Goal: Task Accomplishment & Management: Manage account settings

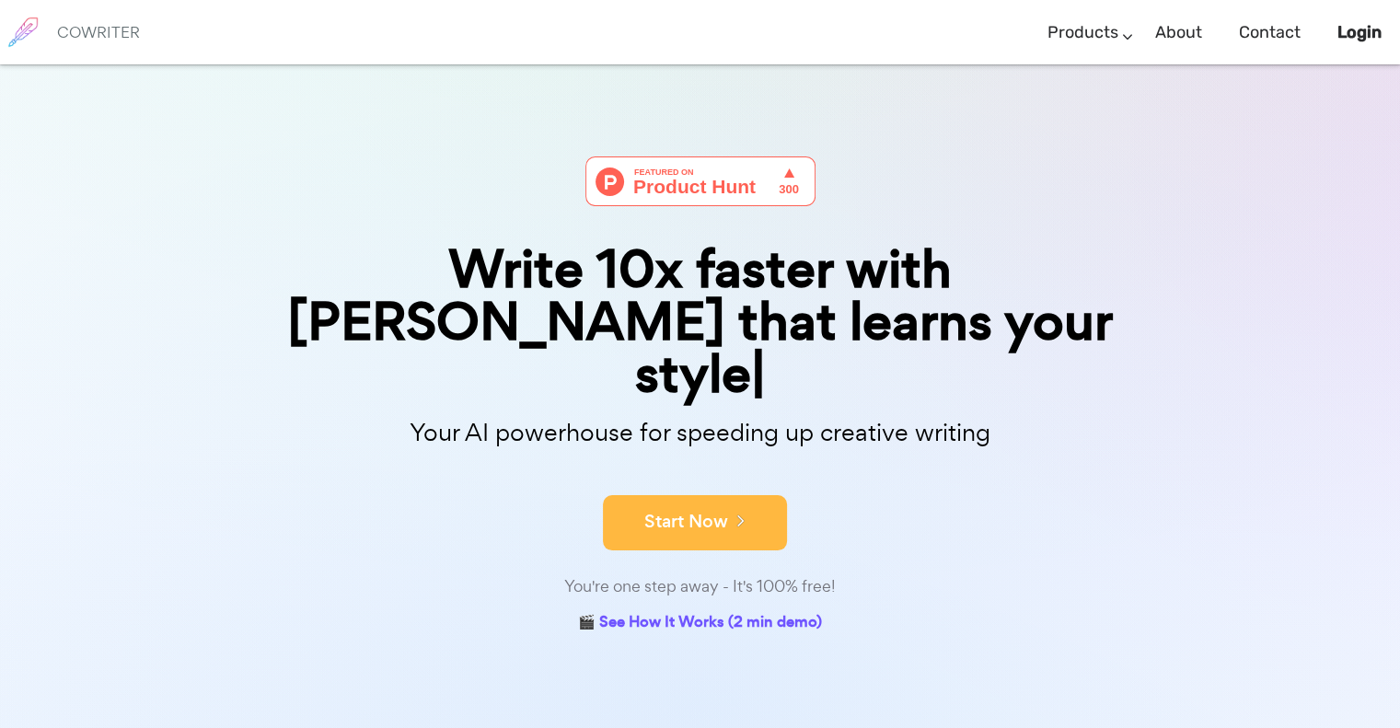
click at [698, 495] on button "Start Now" at bounding box center [695, 522] width 184 height 55
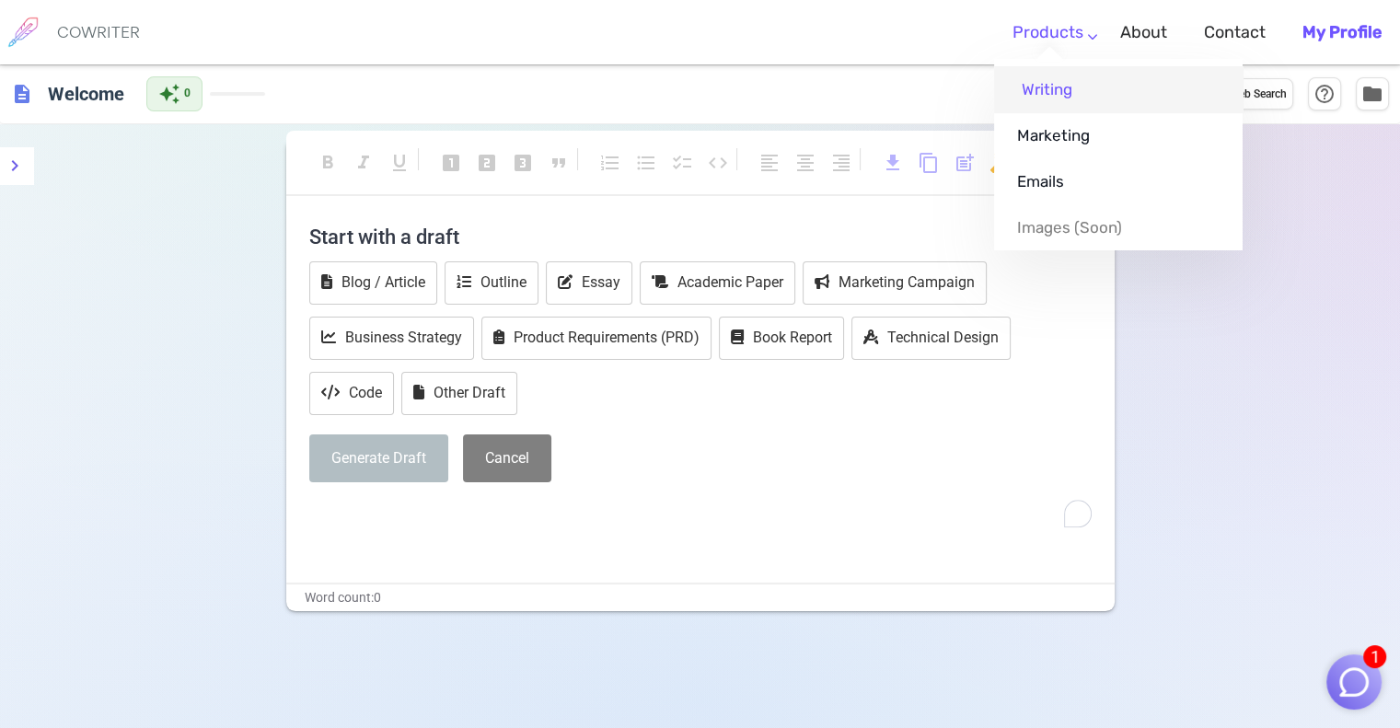
click at [1066, 88] on link "Writing" at bounding box center [1118, 89] width 249 height 46
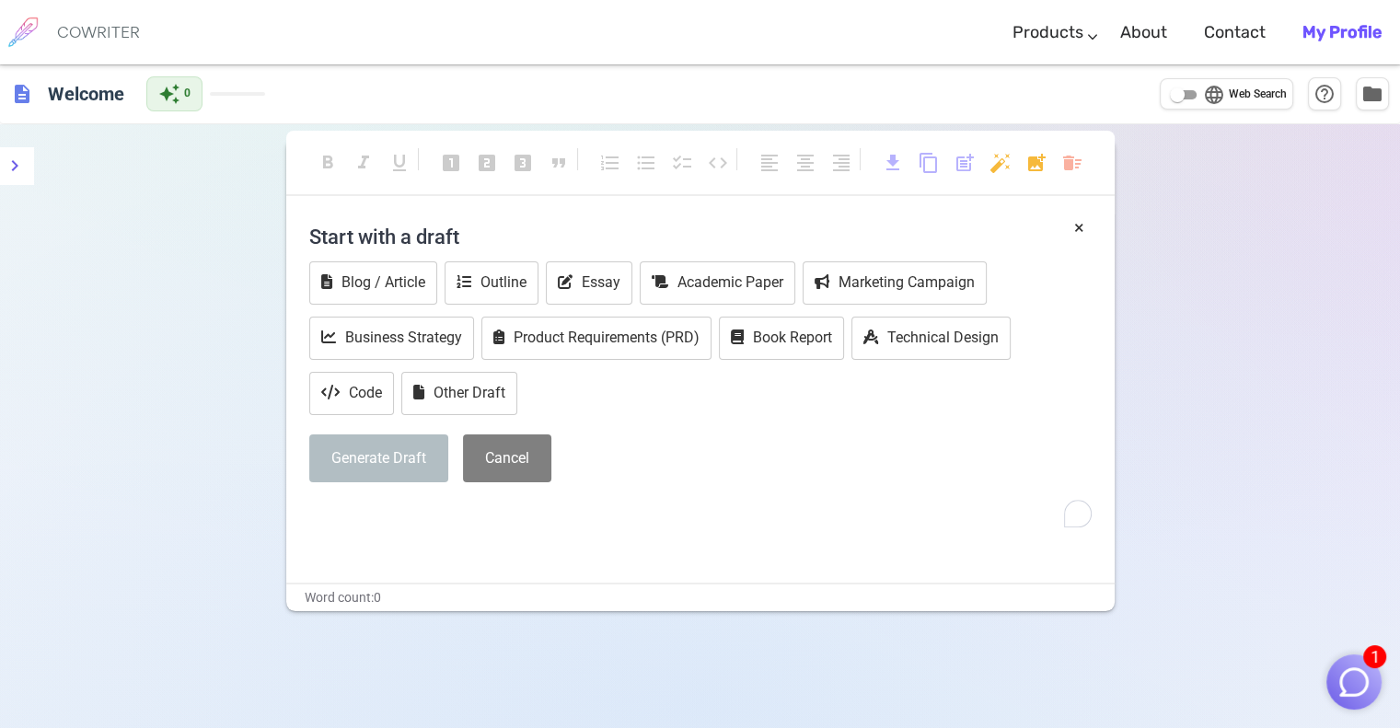
click at [1340, 22] on b "My Profile" at bounding box center [1341, 32] width 79 height 20
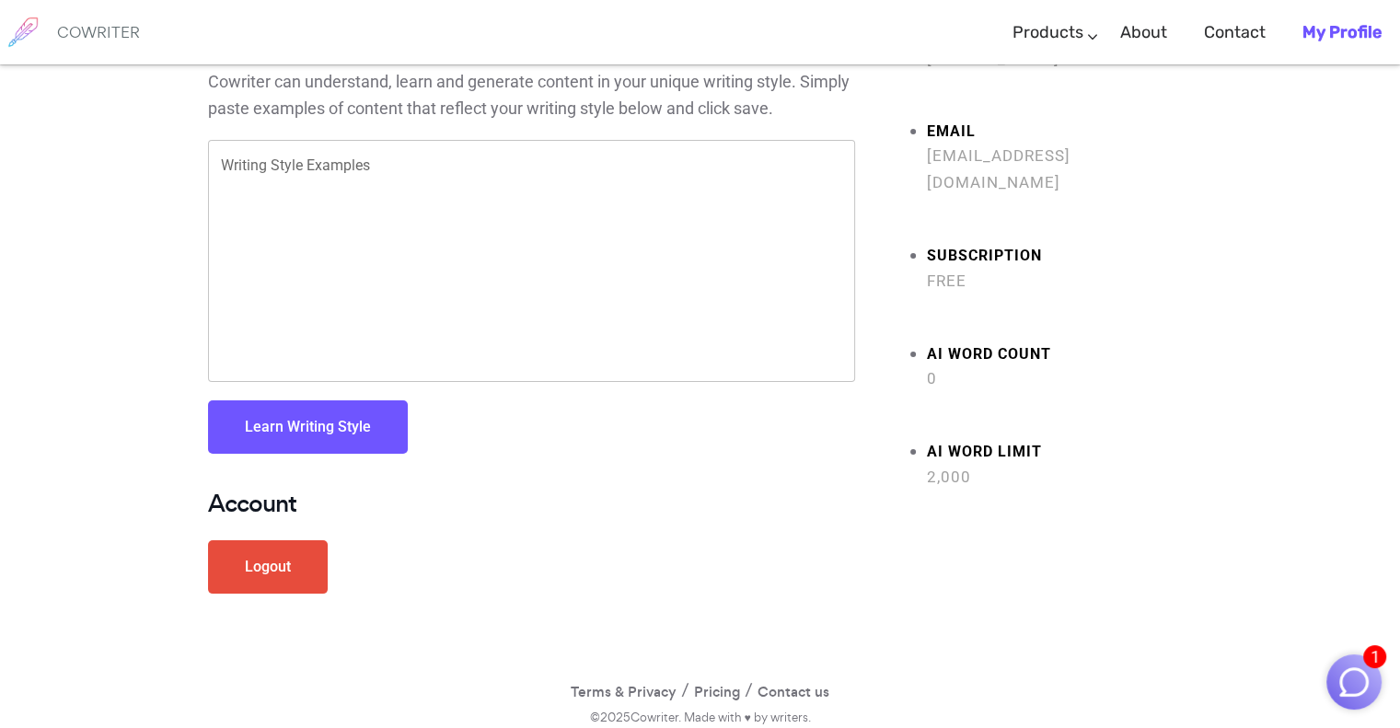
scroll to position [90, 0]
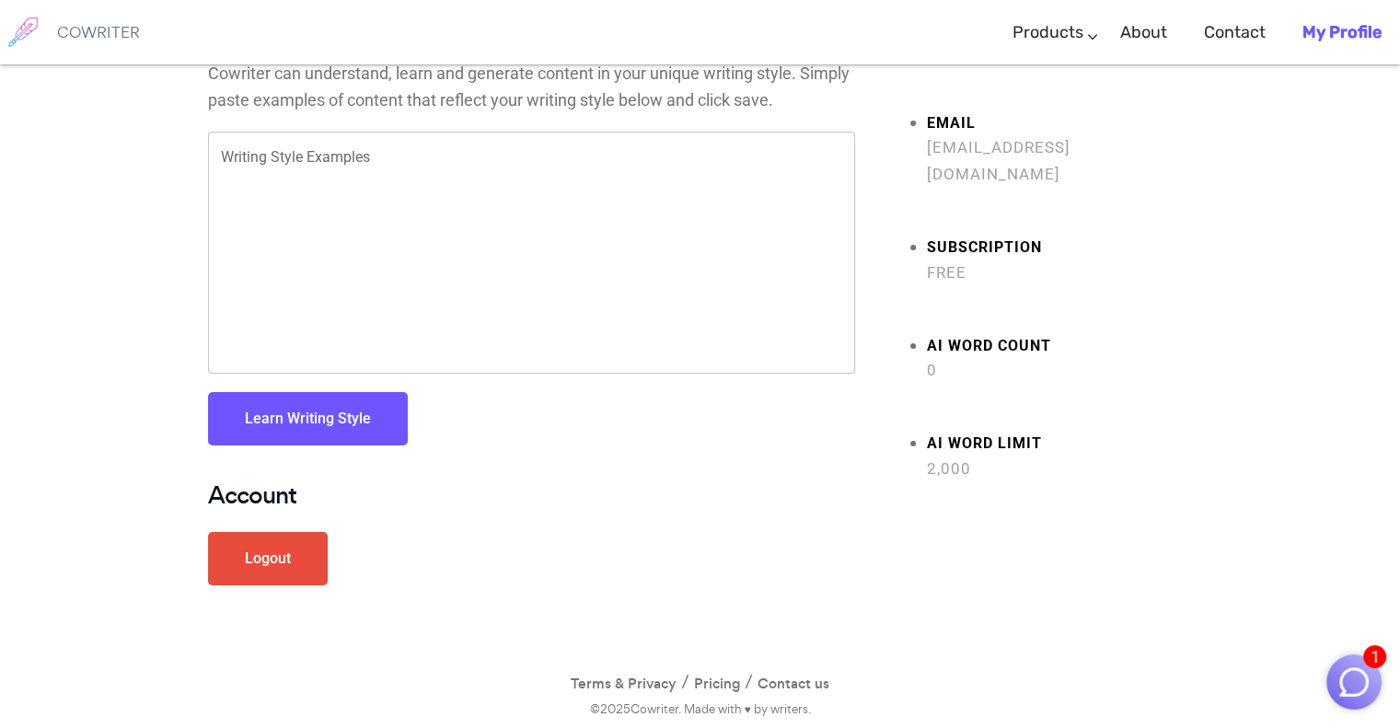
click at [306, 165] on textarea "Writing Style Examples" at bounding box center [531, 253] width 621 height 212
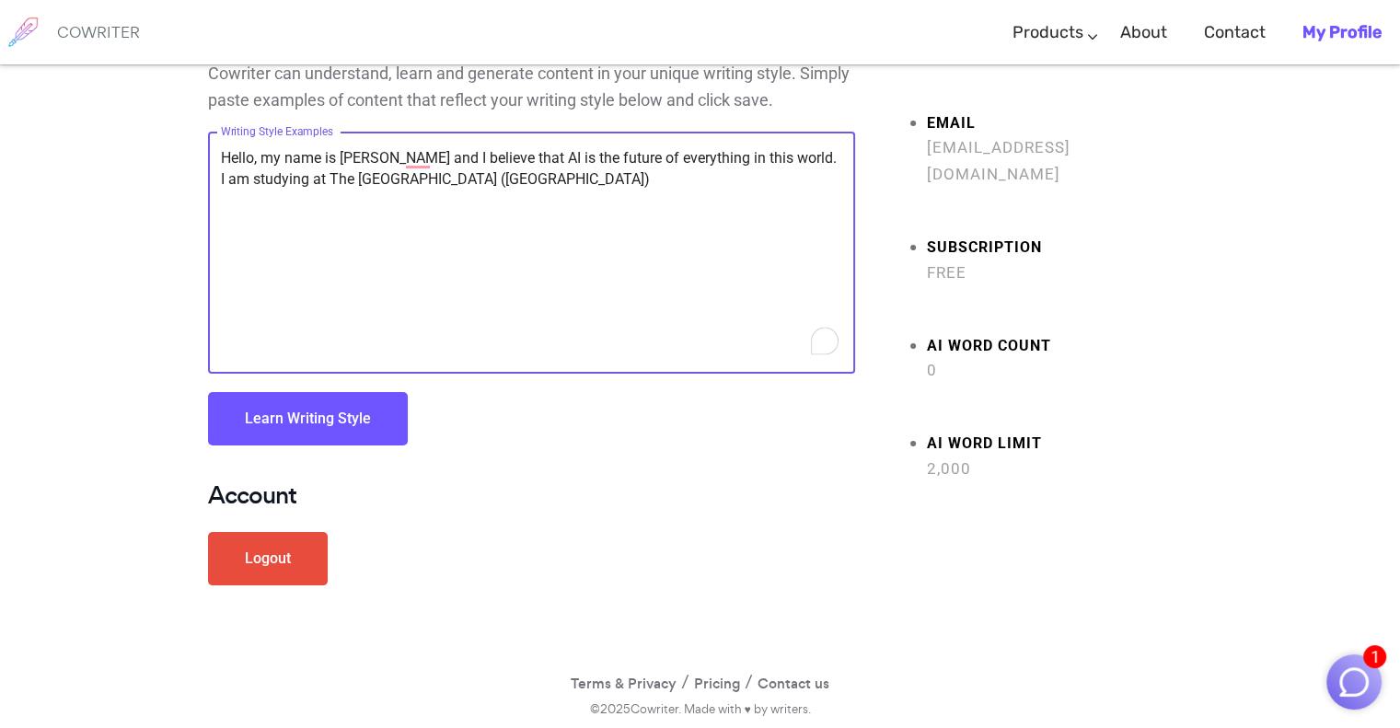
click at [608, 181] on textarea "Hello, my name is Alan Cole and I believe that AI is the future of everything i…" at bounding box center [531, 253] width 621 height 212
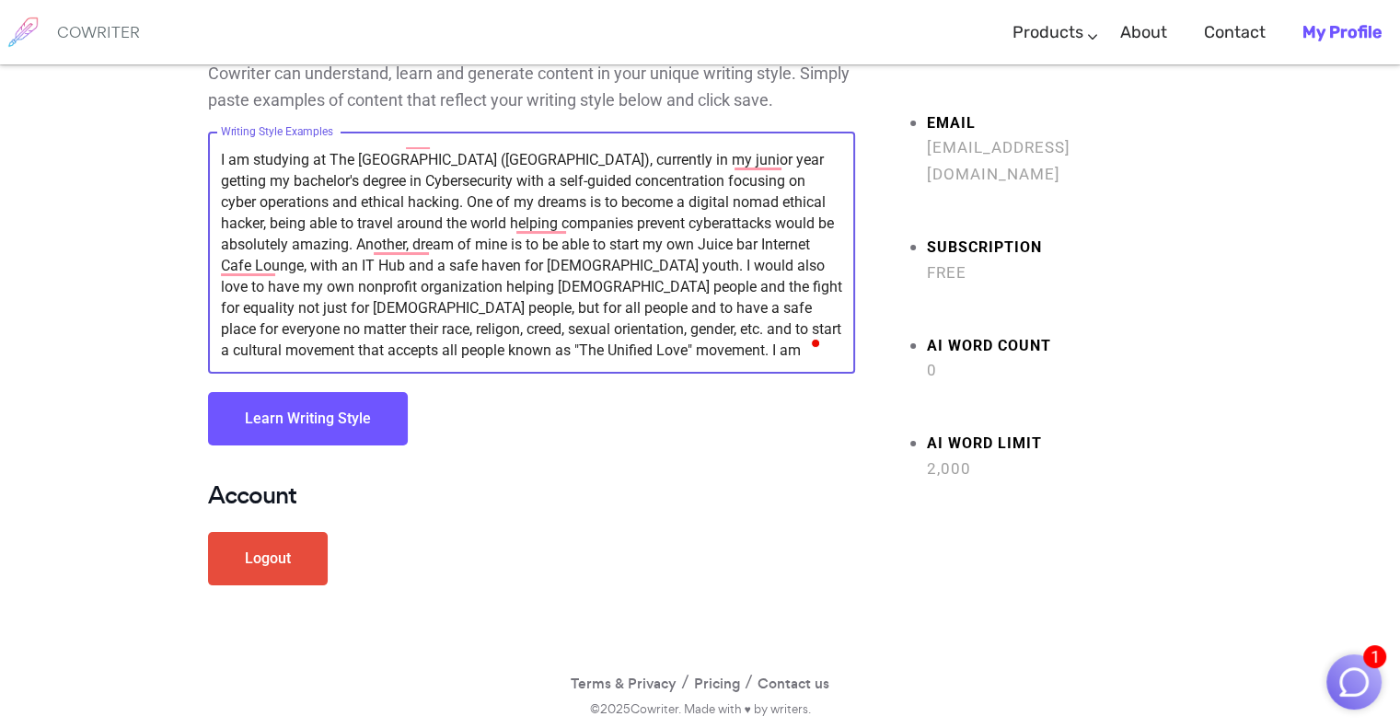
scroll to position [41, 0]
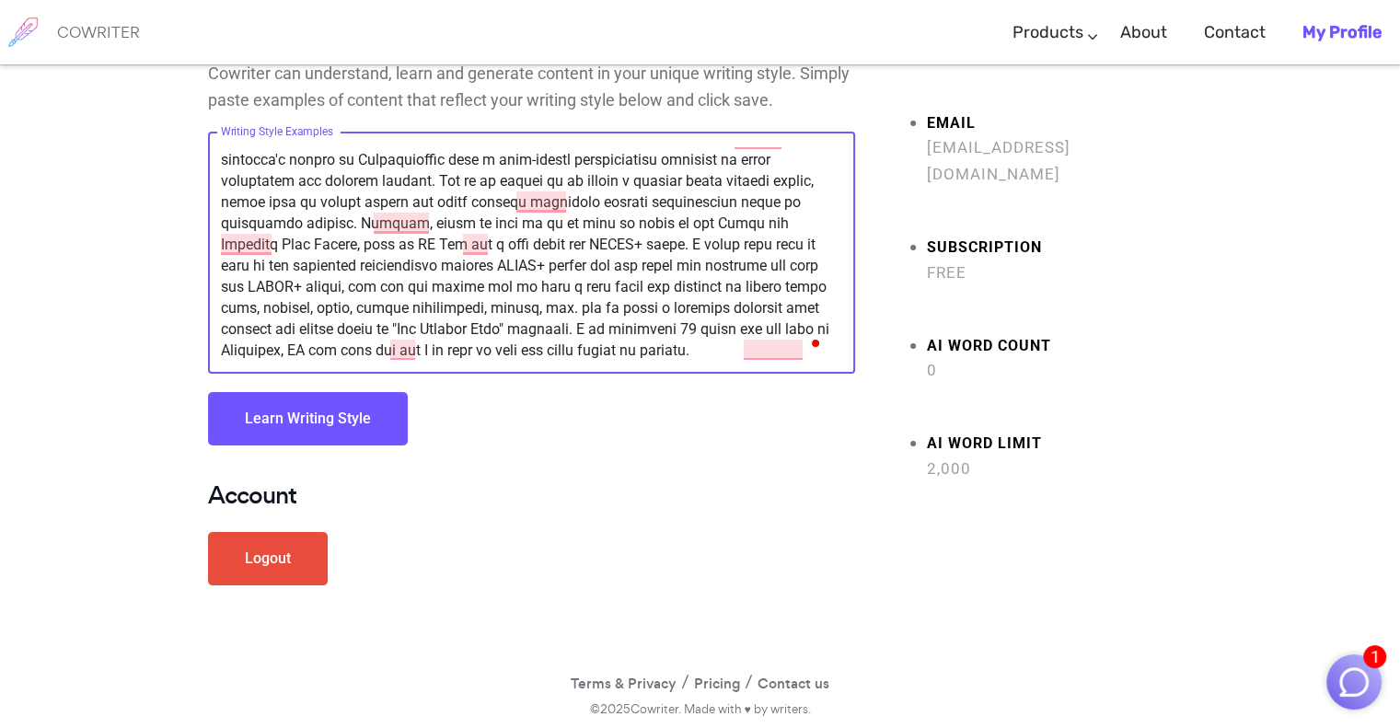
type textarea "Hello, my name is Alan Cole and I believe that AI is the future of everything i…"
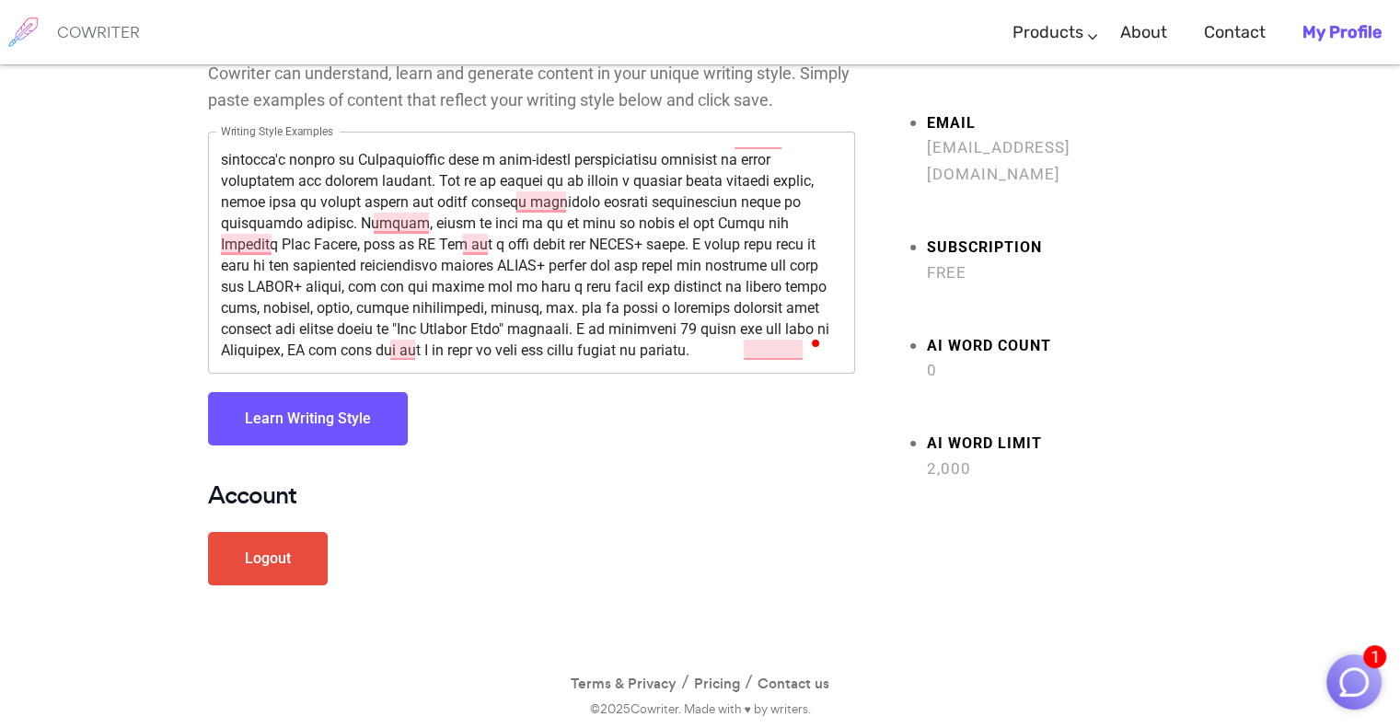
click at [297, 422] on button "Learn Writing Style" at bounding box center [308, 418] width 200 height 53
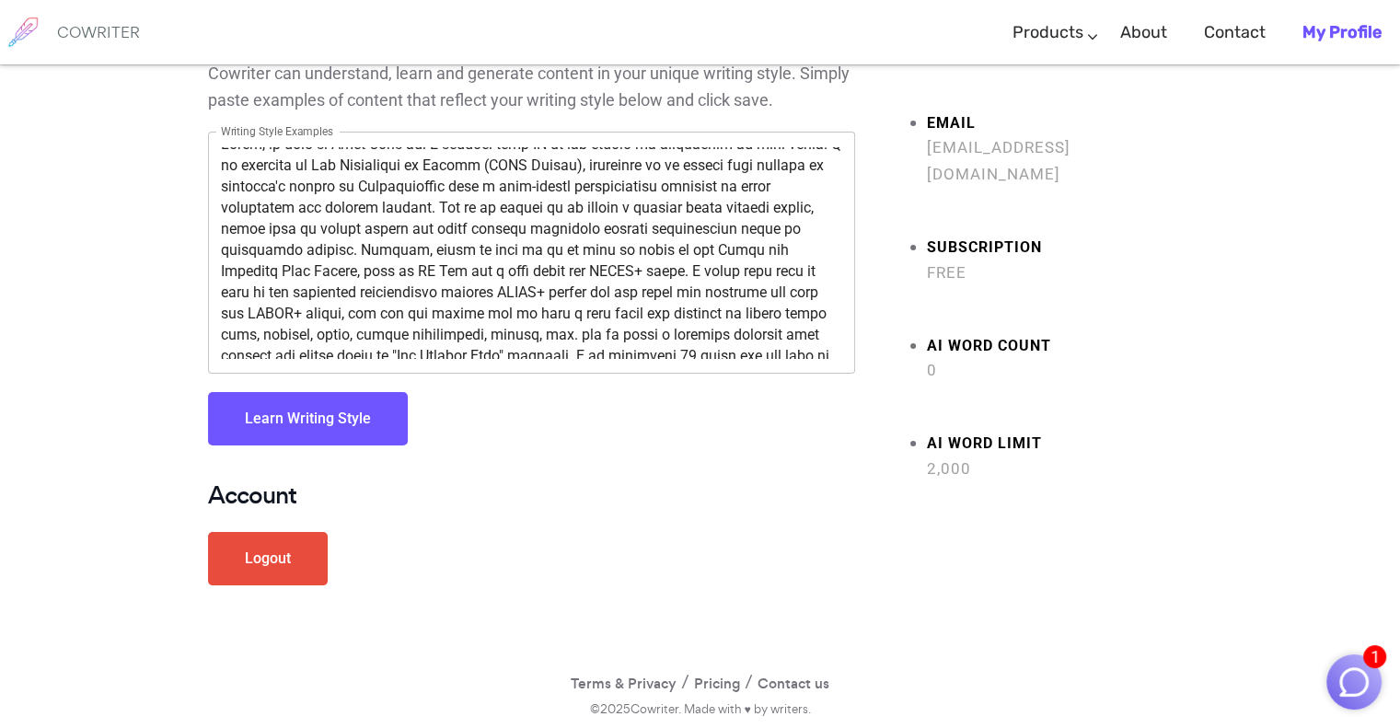
scroll to position [0, 0]
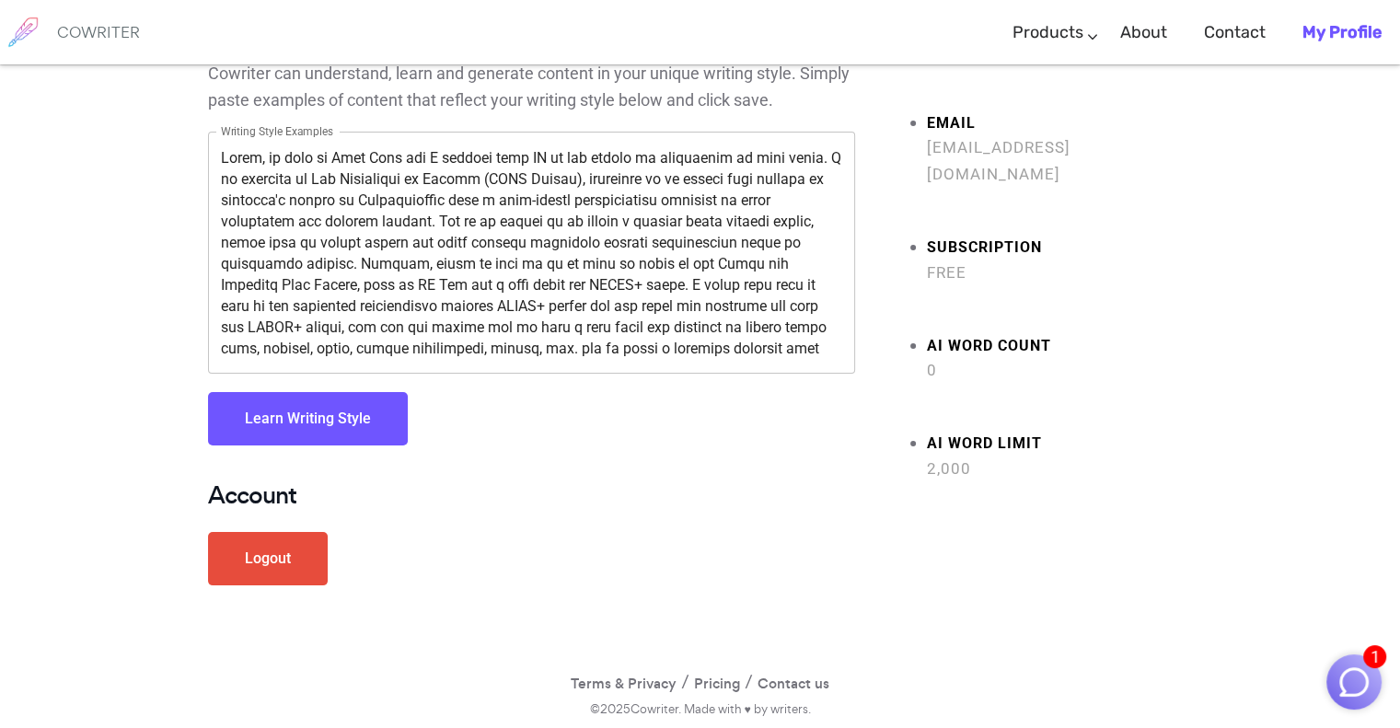
click at [604, 227] on textarea "Writing Style Examples" at bounding box center [531, 253] width 621 height 212
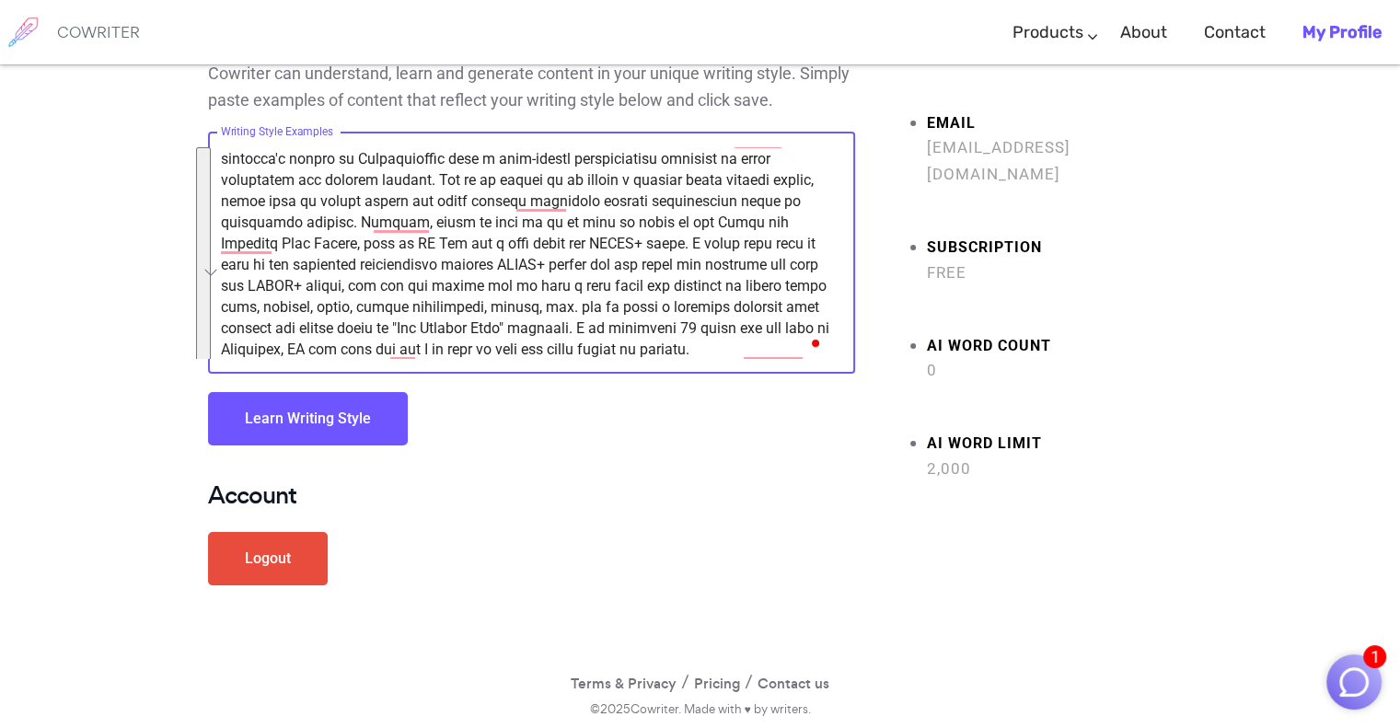
scroll to position [41, 0]
click at [347, 417] on button "Learn Writing Style" at bounding box center [308, 418] width 200 height 53
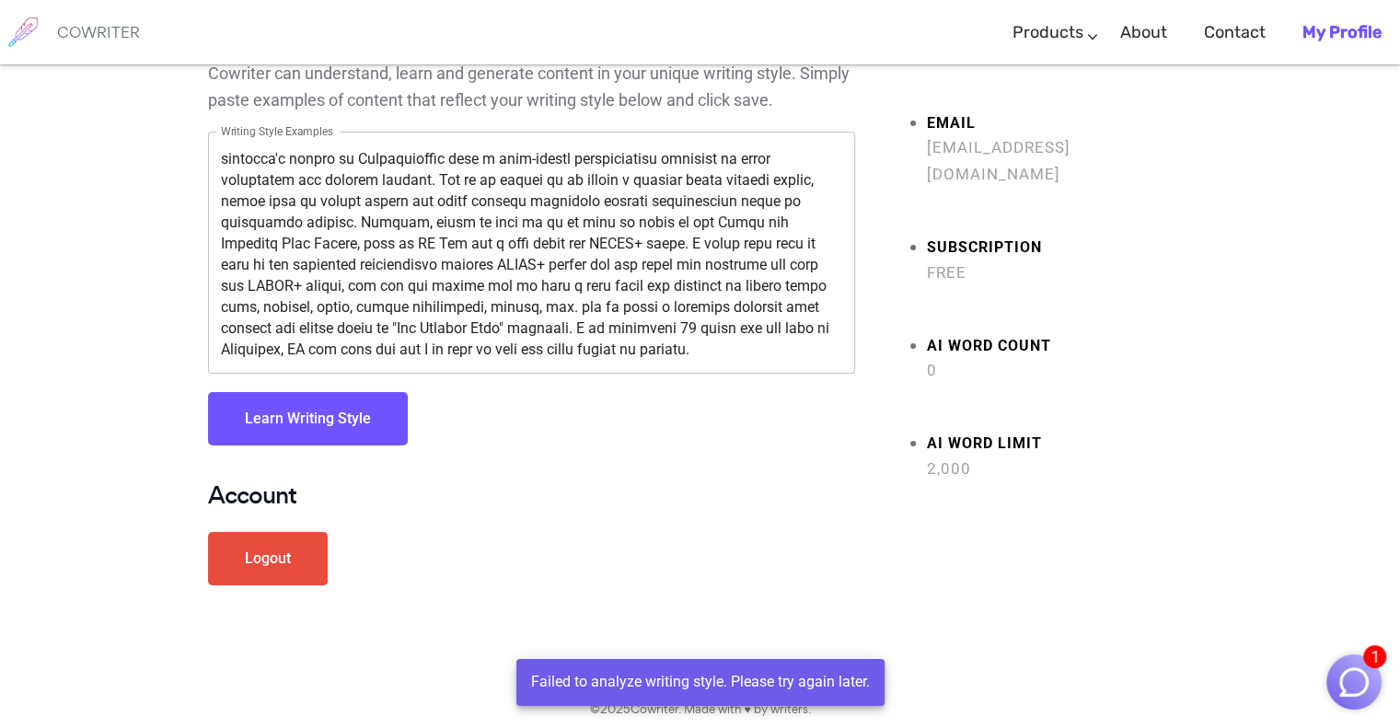
click at [608, 270] on textarea "Writing Style Examples" at bounding box center [531, 253] width 621 height 212
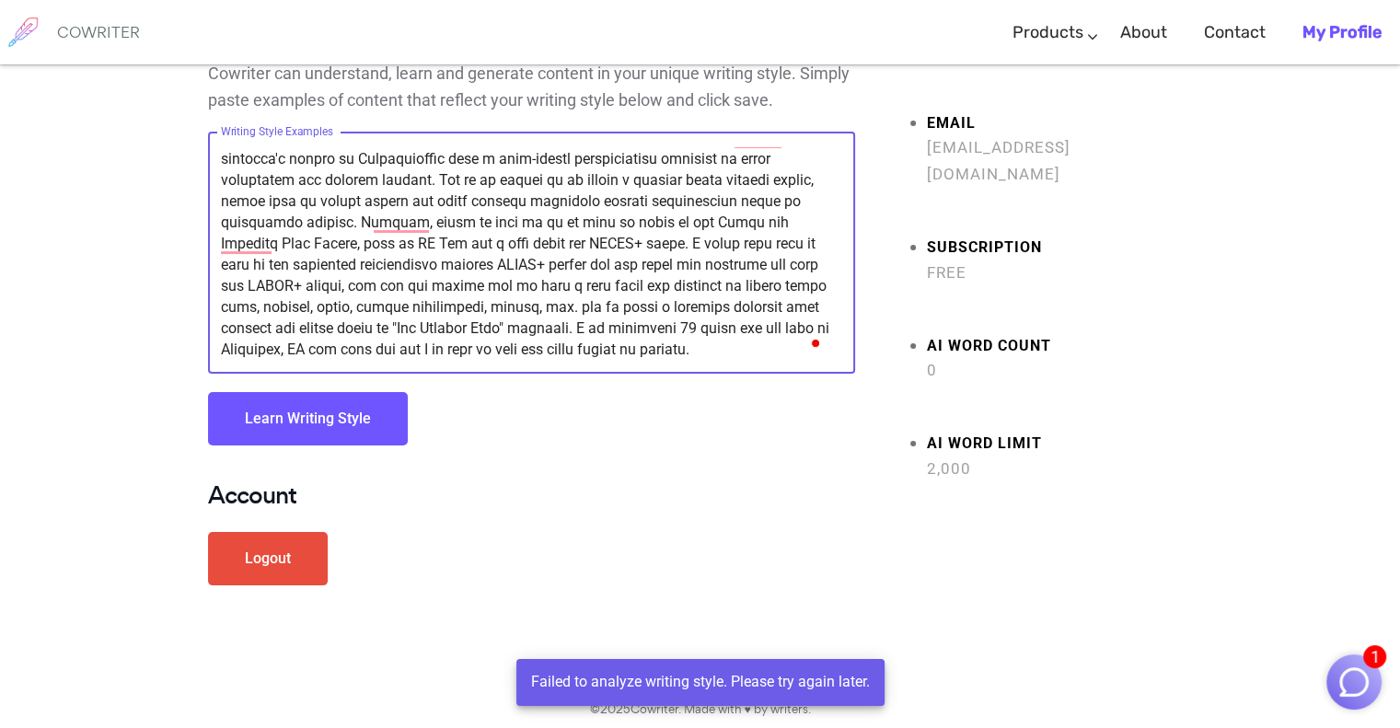
click at [608, 270] on textarea "Writing Style Examples" at bounding box center [531, 253] width 621 height 212
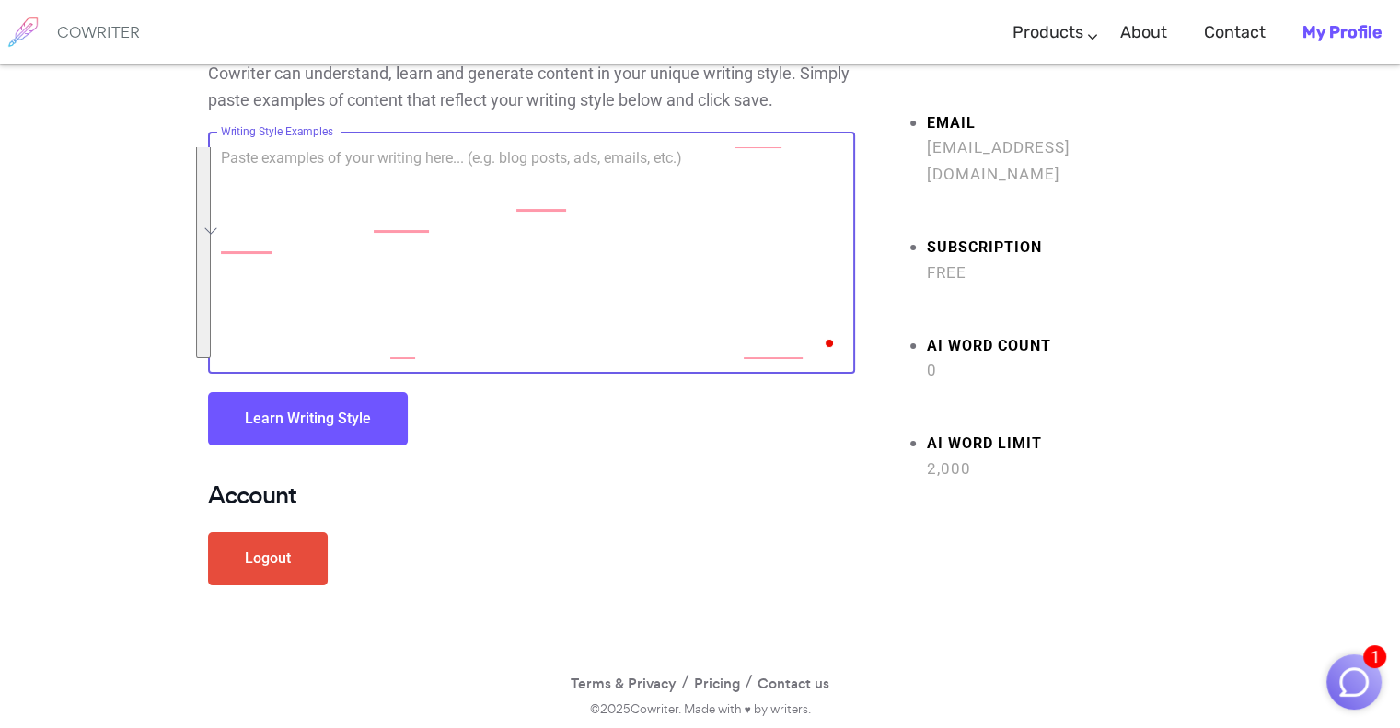
scroll to position [0, 0]
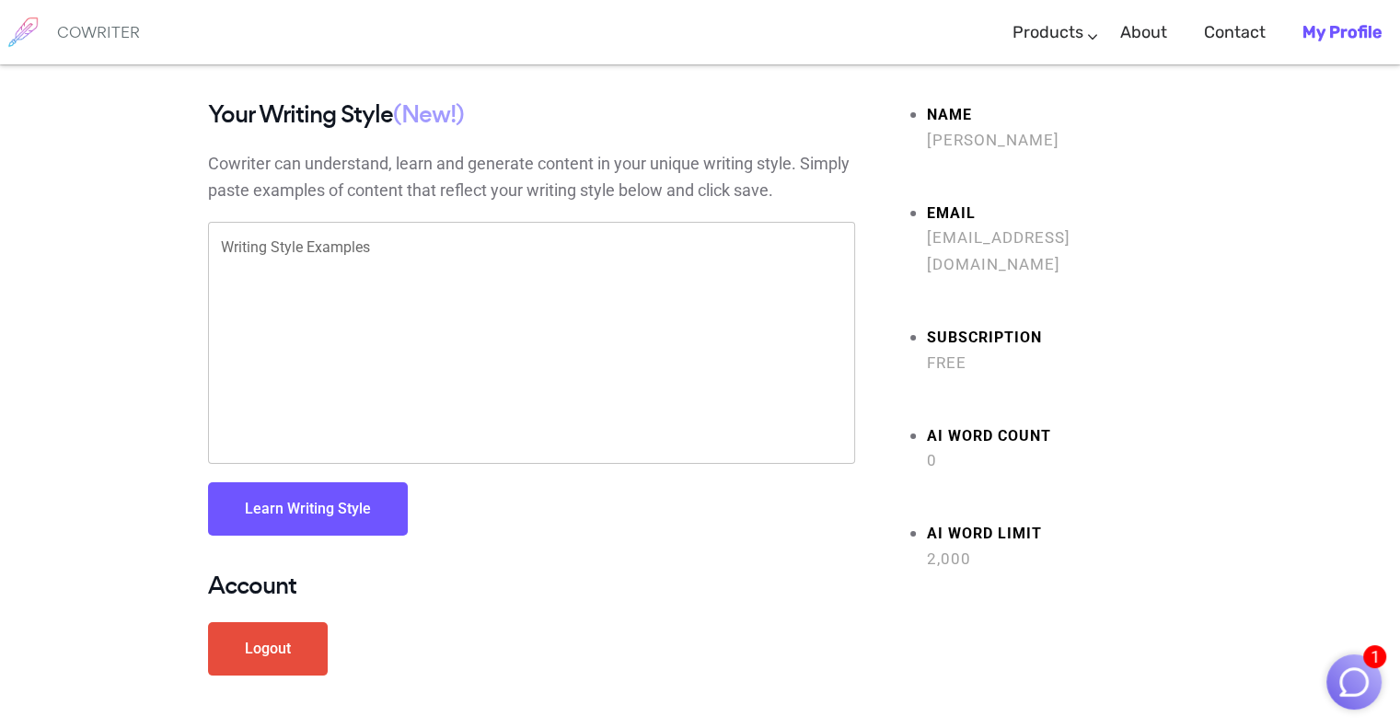
click at [410, 286] on textarea "Writing Style Examples" at bounding box center [531, 343] width 621 height 212
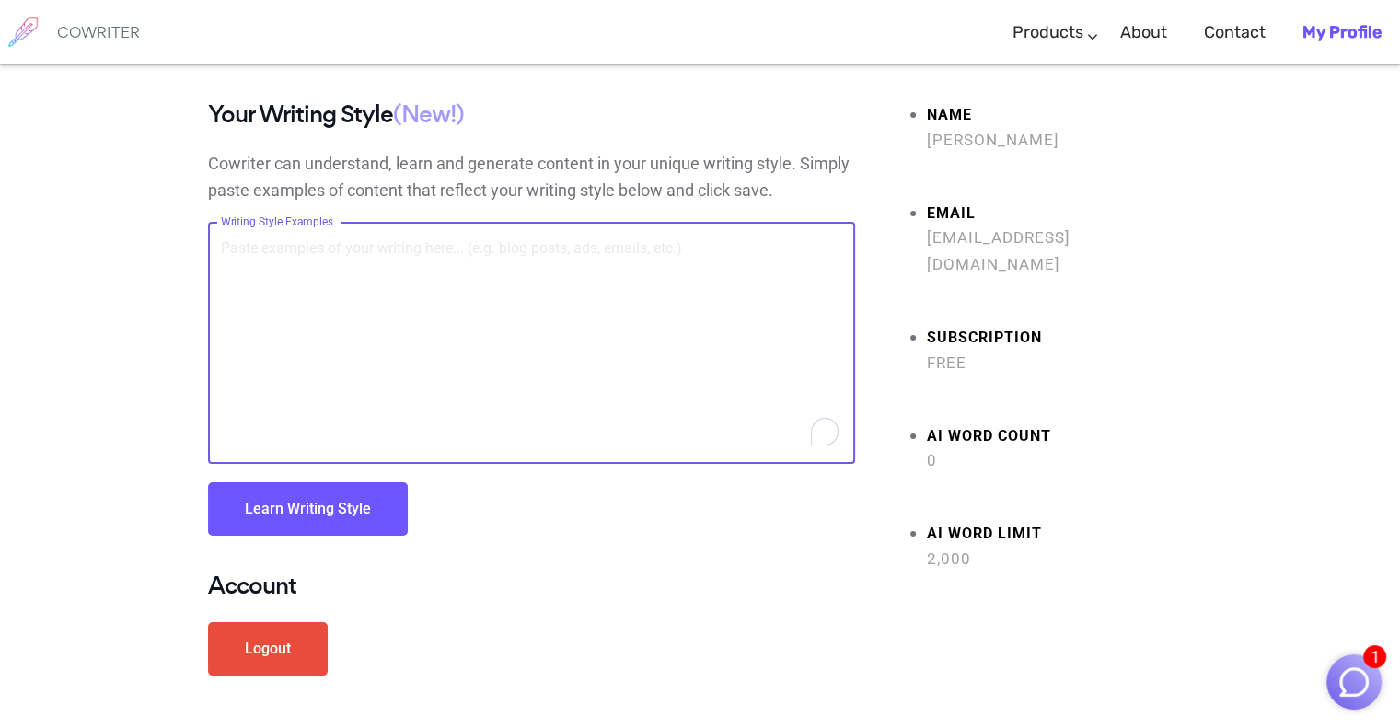
paste textarea "Hello, my name is [PERSON_NAME] and I believe that AI is the future of everythi…"
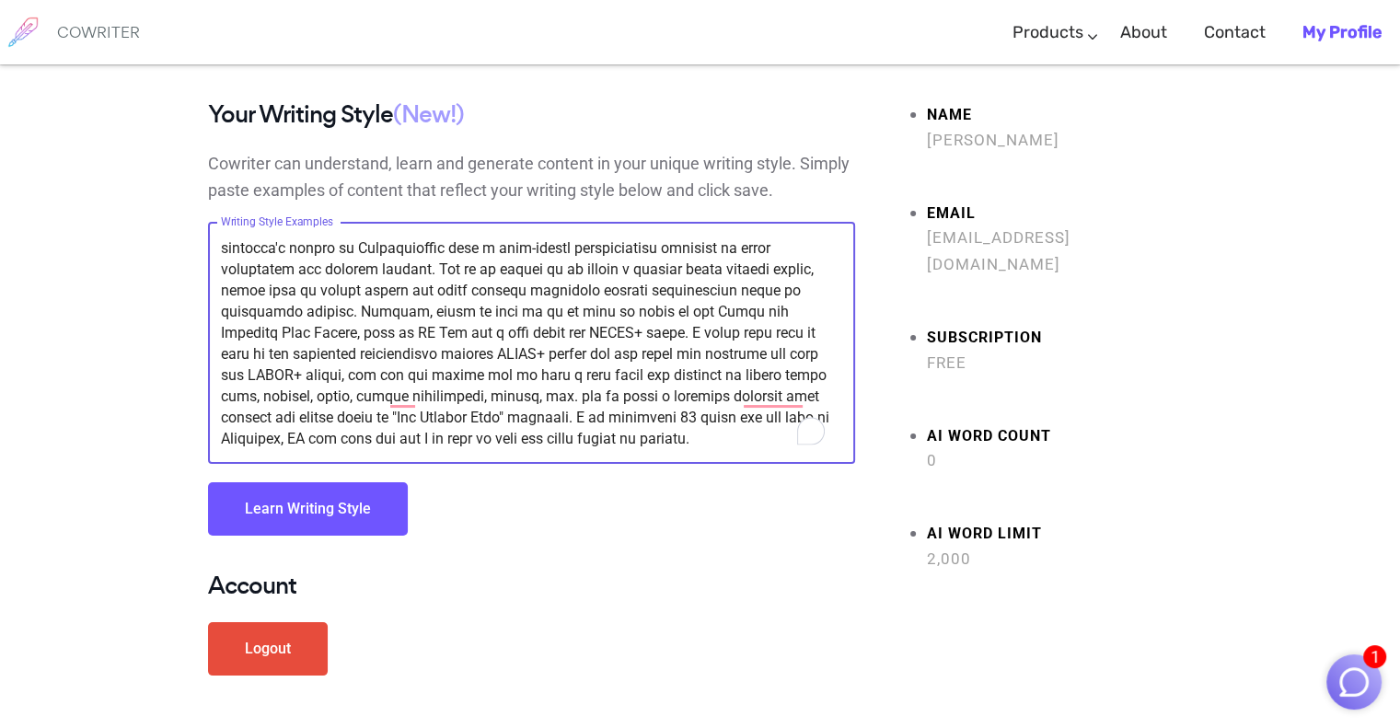
scroll to position [84, 0]
type textarea "Hello, my name is [PERSON_NAME] and I believe that AI is the future of everythi…"
click at [295, 515] on button "Learn Writing Style" at bounding box center [308, 508] width 200 height 53
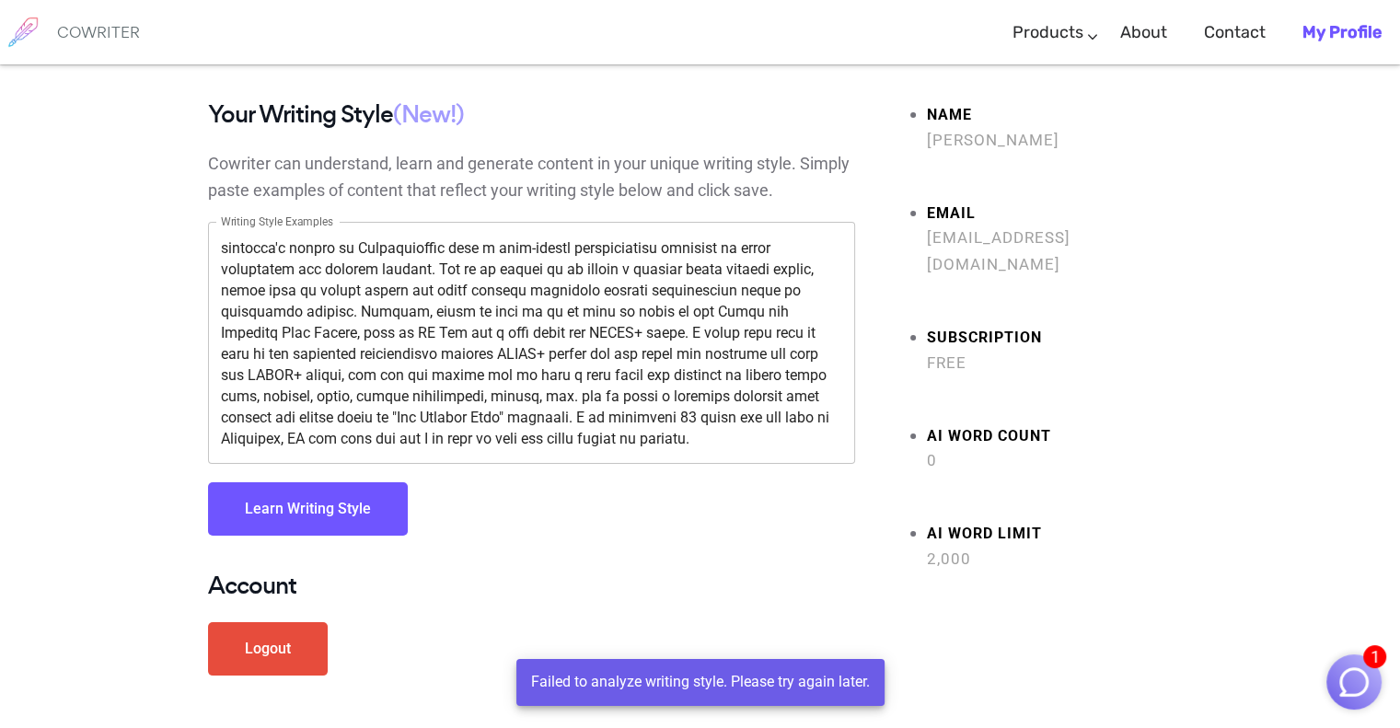
click at [295, 515] on button "Learn Writing Style" at bounding box center [308, 508] width 200 height 53
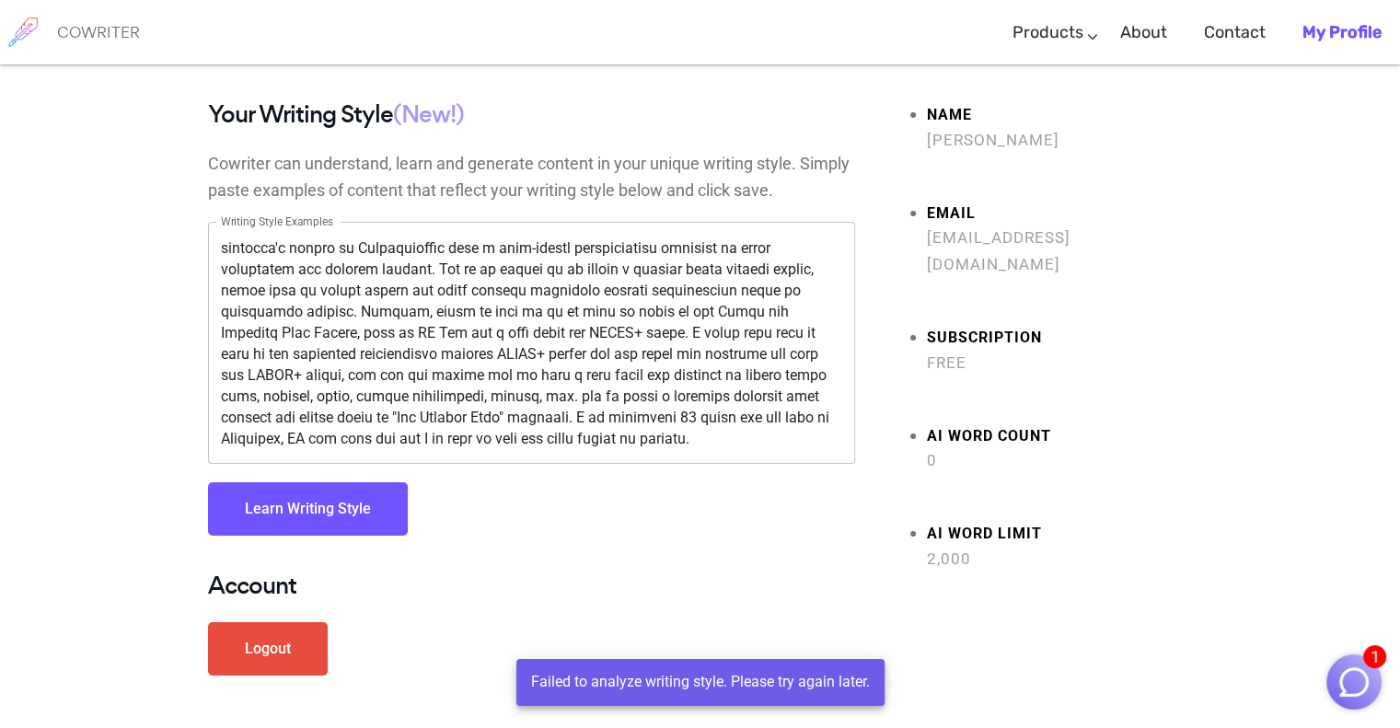
click at [295, 515] on button "Learn Writing Style" at bounding box center [308, 508] width 200 height 53
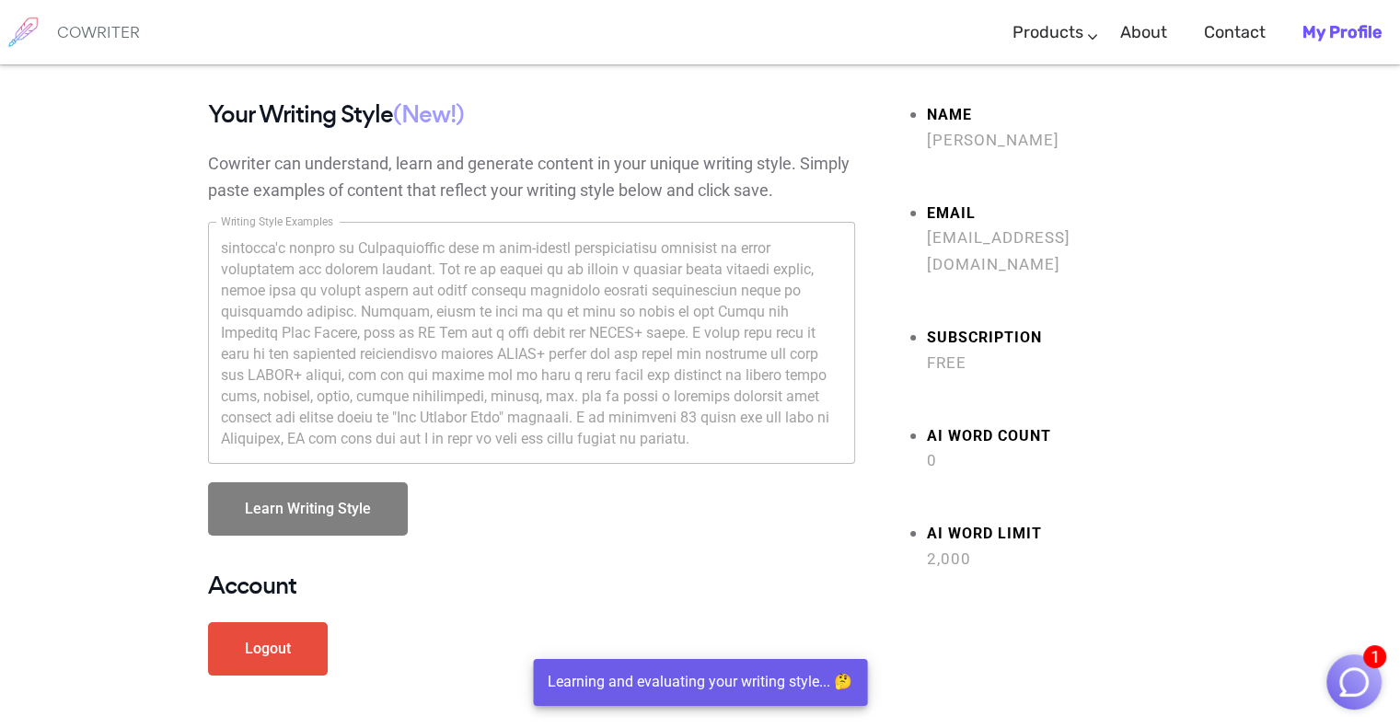
click at [295, 515] on button "Learn Writing Style" at bounding box center [308, 508] width 200 height 53
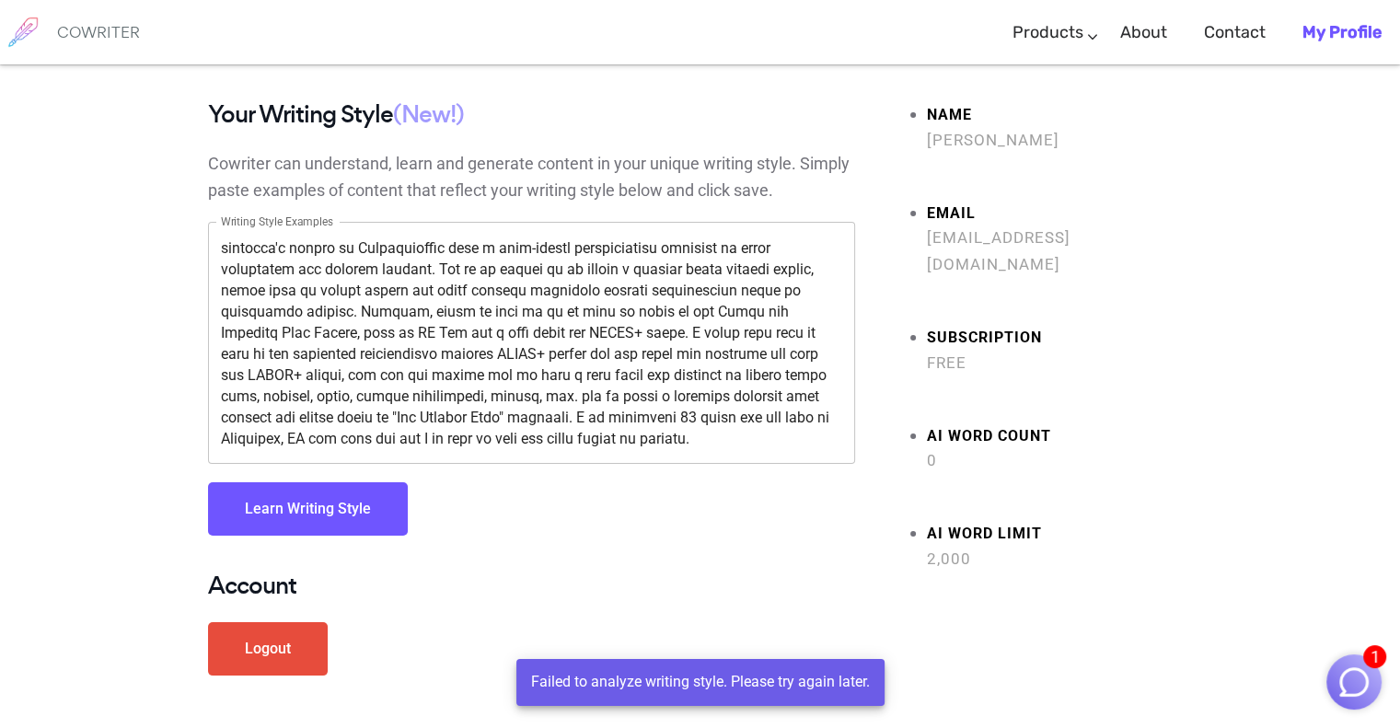
click at [295, 515] on button "Learn Writing Style" at bounding box center [308, 508] width 200 height 53
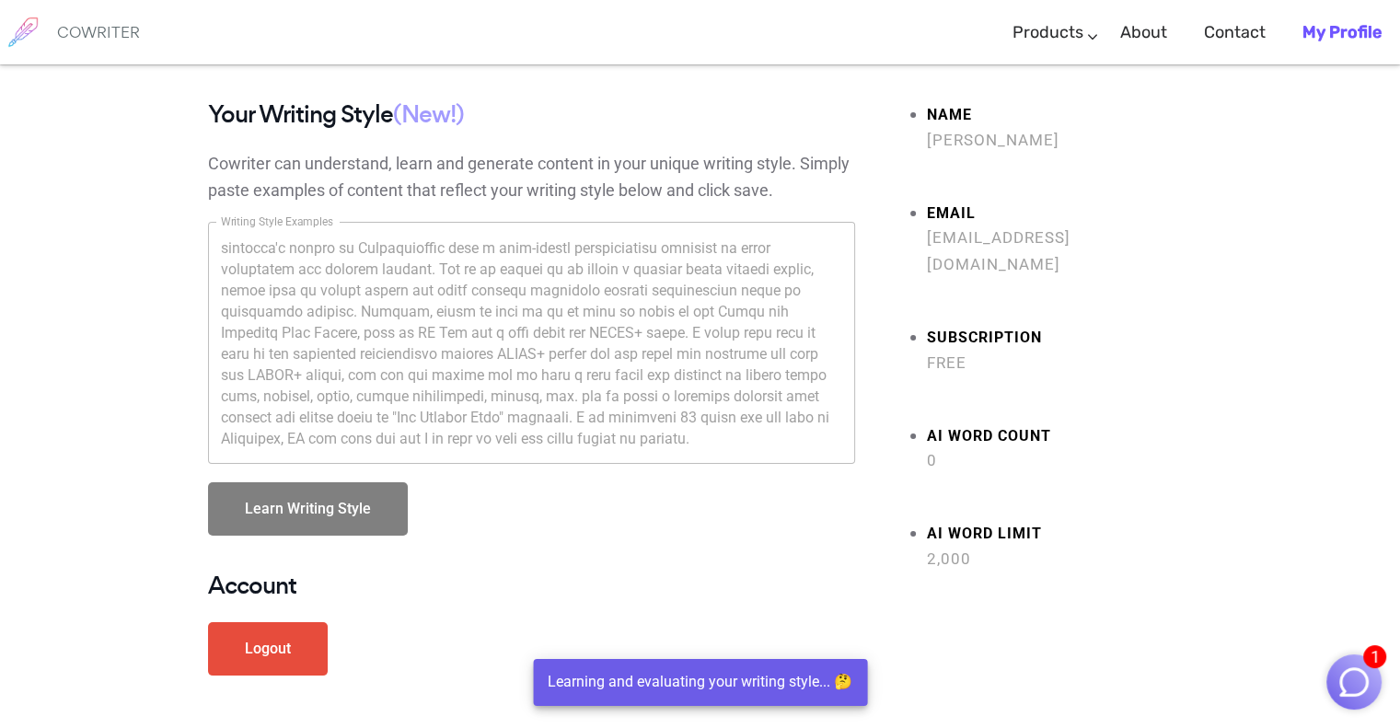
click at [295, 515] on button "Learn Writing Style" at bounding box center [308, 508] width 200 height 53
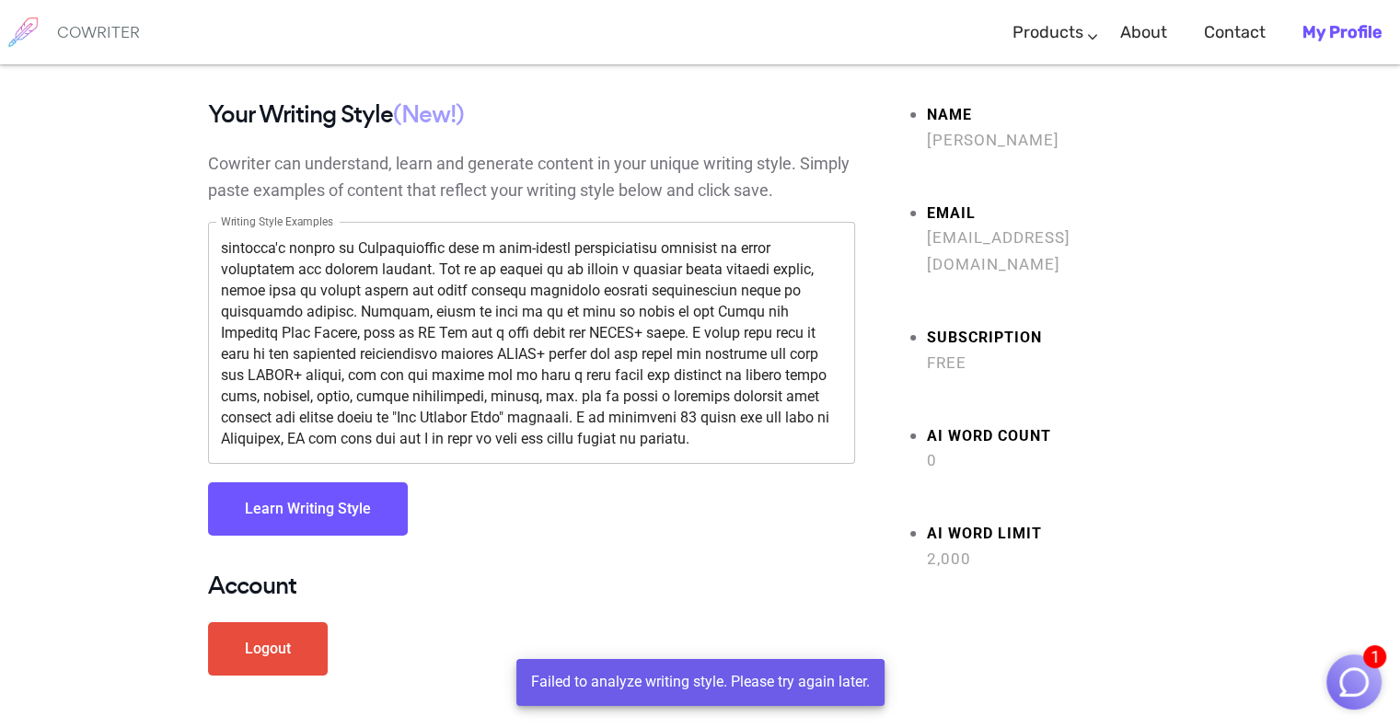
click at [295, 515] on button "Learn Writing Style" at bounding box center [308, 508] width 200 height 53
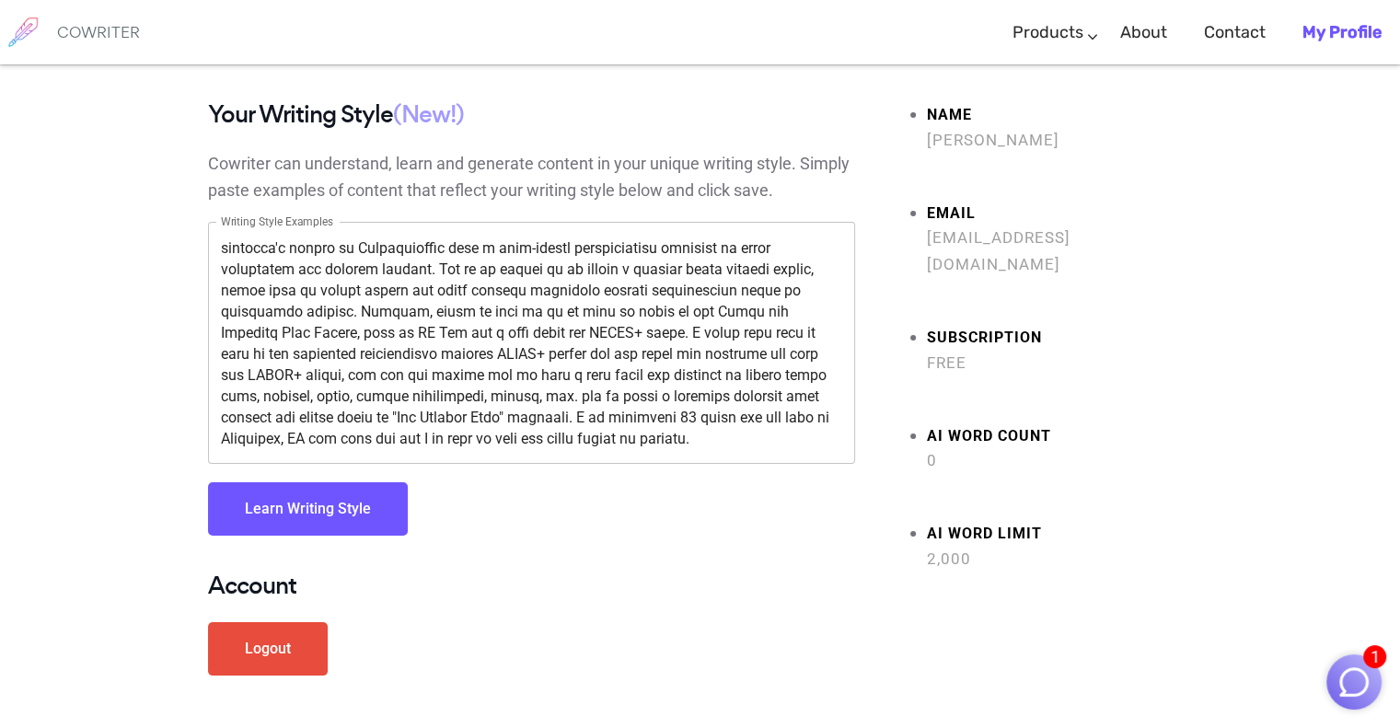
click at [1356, 688] on img "button" at bounding box center [1354, 682] width 35 height 35
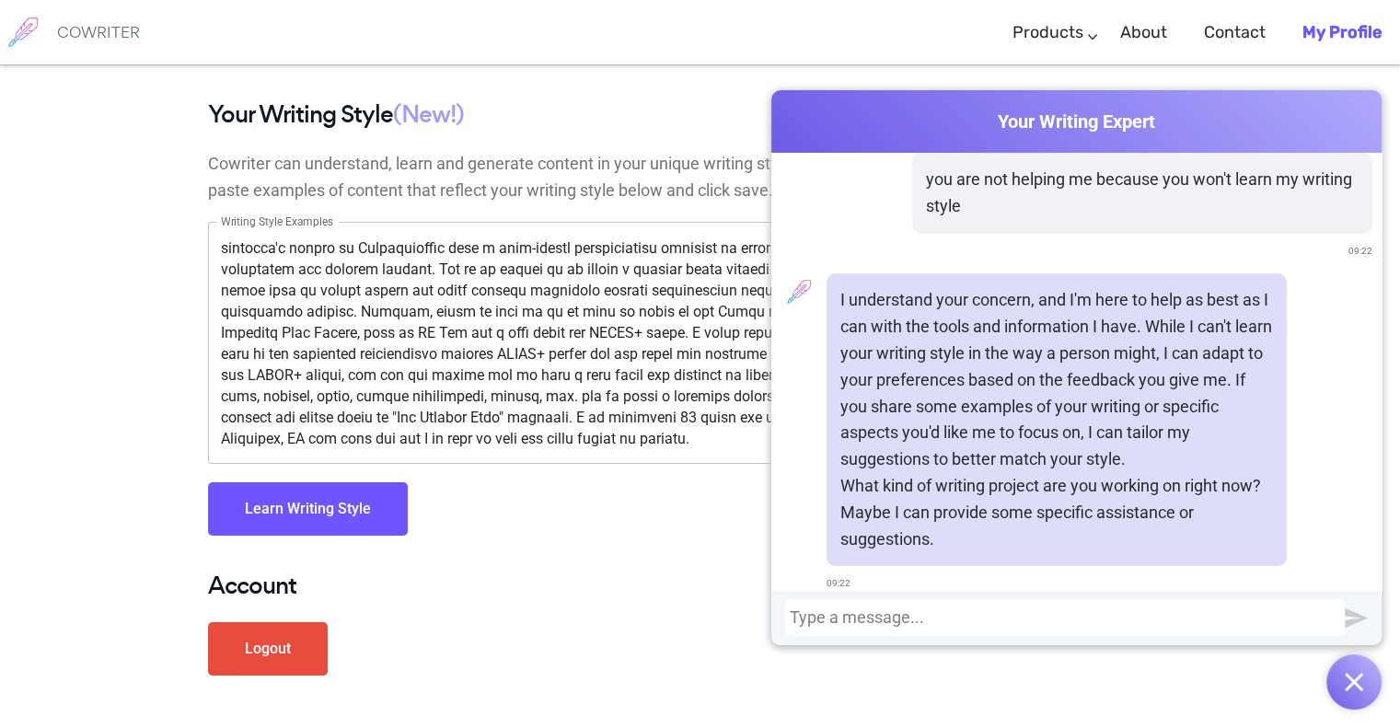
scroll to position [129, 0]
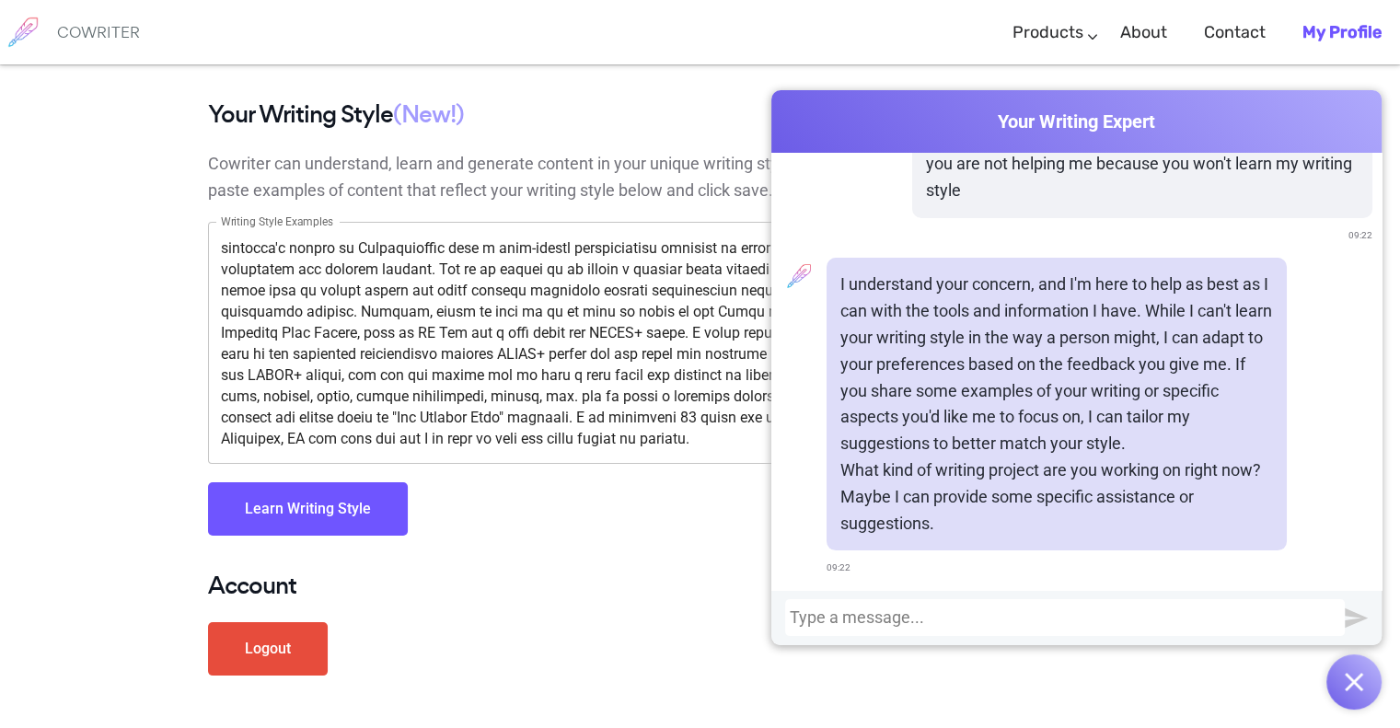
click at [366, 530] on button "Learn Writing Style" at bounding box center [308, 508] width 200 height 53
click at [314, 514] on button "Learn Writing Style" at bounding box center [308, 508] width 200 height 53
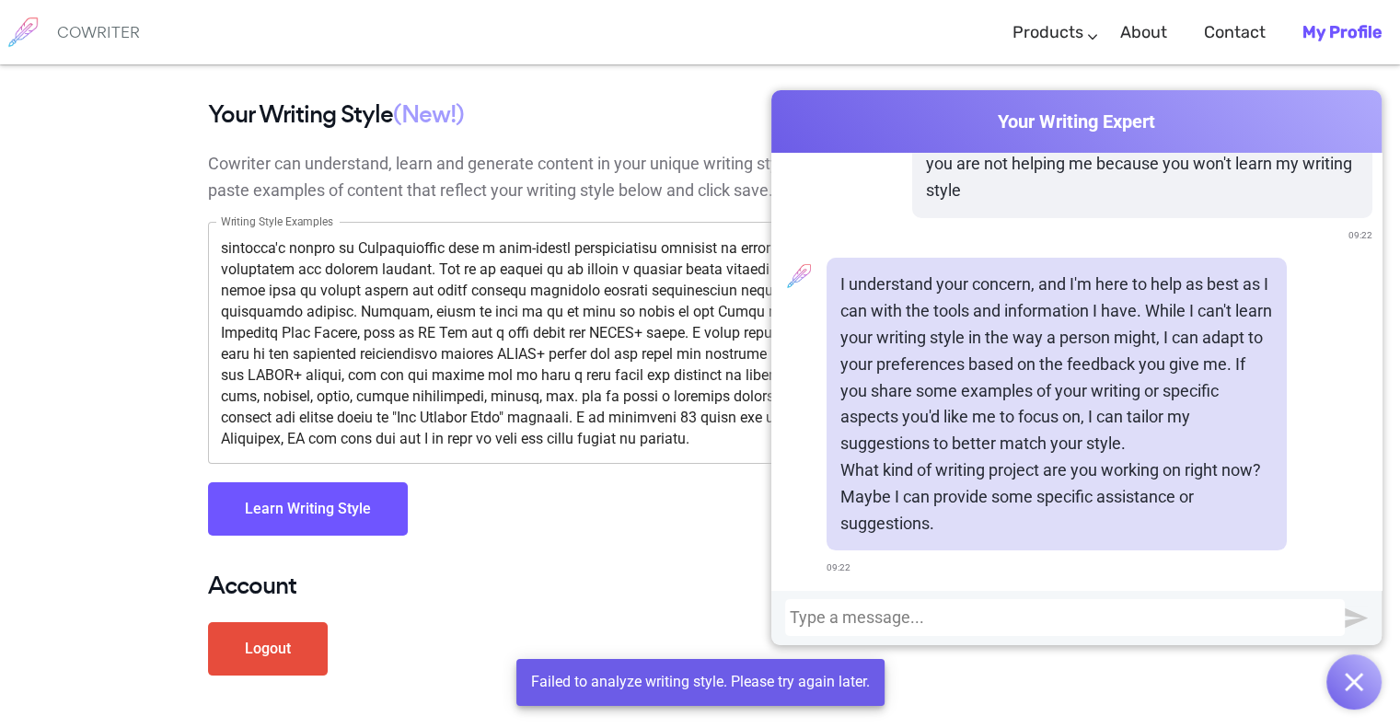
click at [906, 607] on div at bounding box center [1065, 617] width 560 height 37
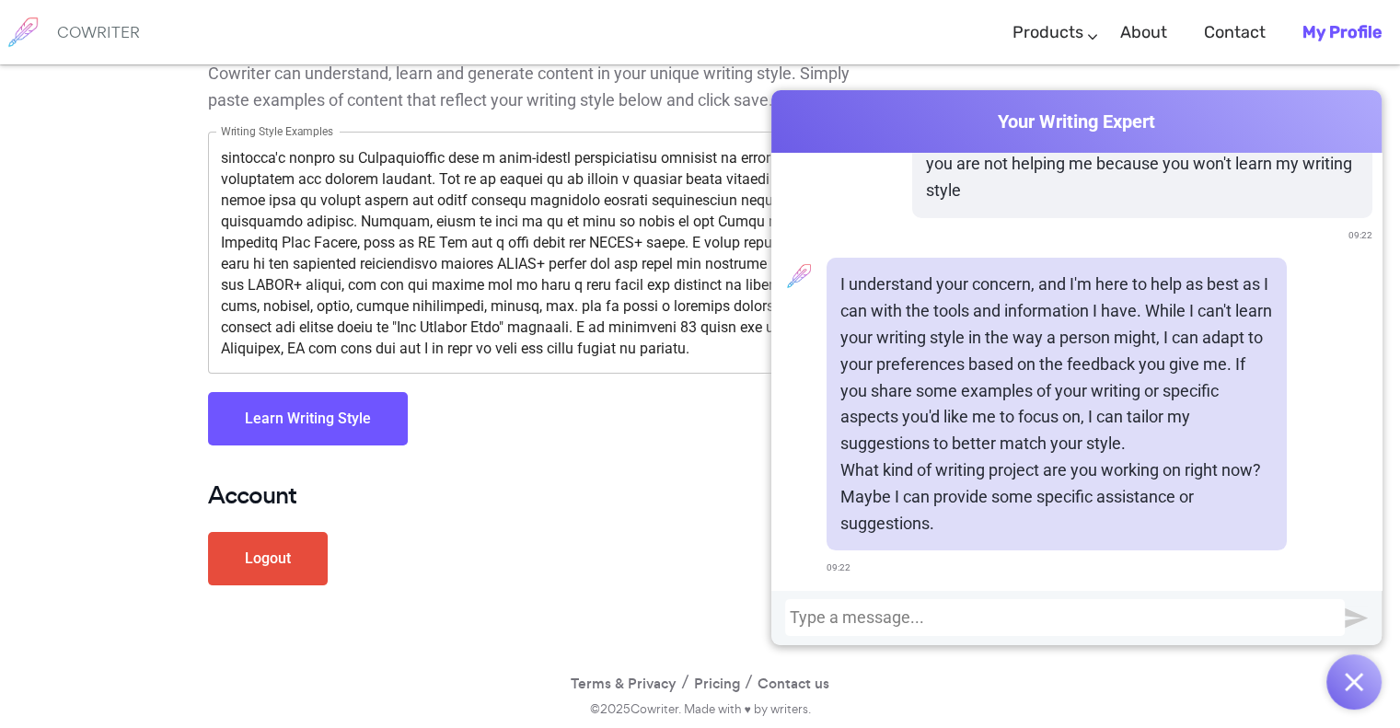
click at [1000, 614] on div at bounding box center [1065, 617] width 550 height 18
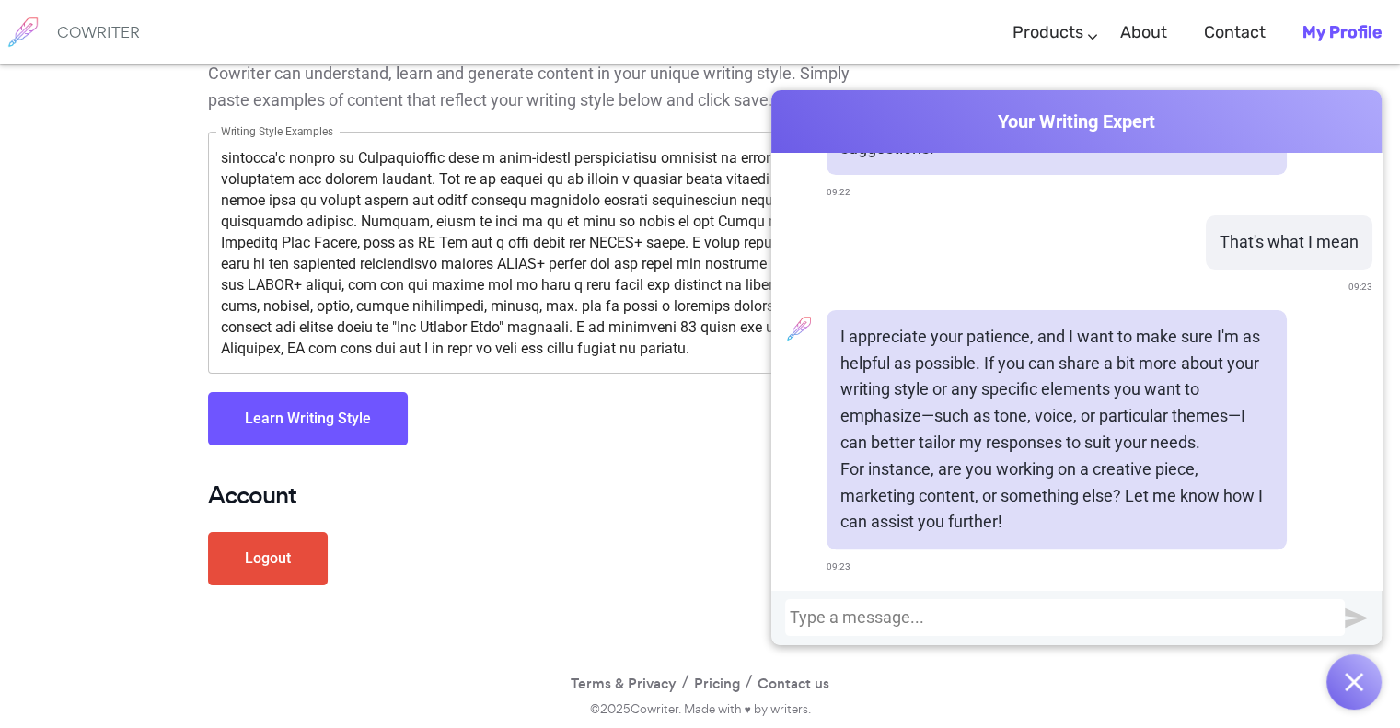
scroll to position [0, 0]
click at [1331, 632] on div at bounding box center [1065, 617] width 560 height 37
click at [371, 238] on textarea "Writing Style Examples" at bounding box center [531, 253] width 621 height 212
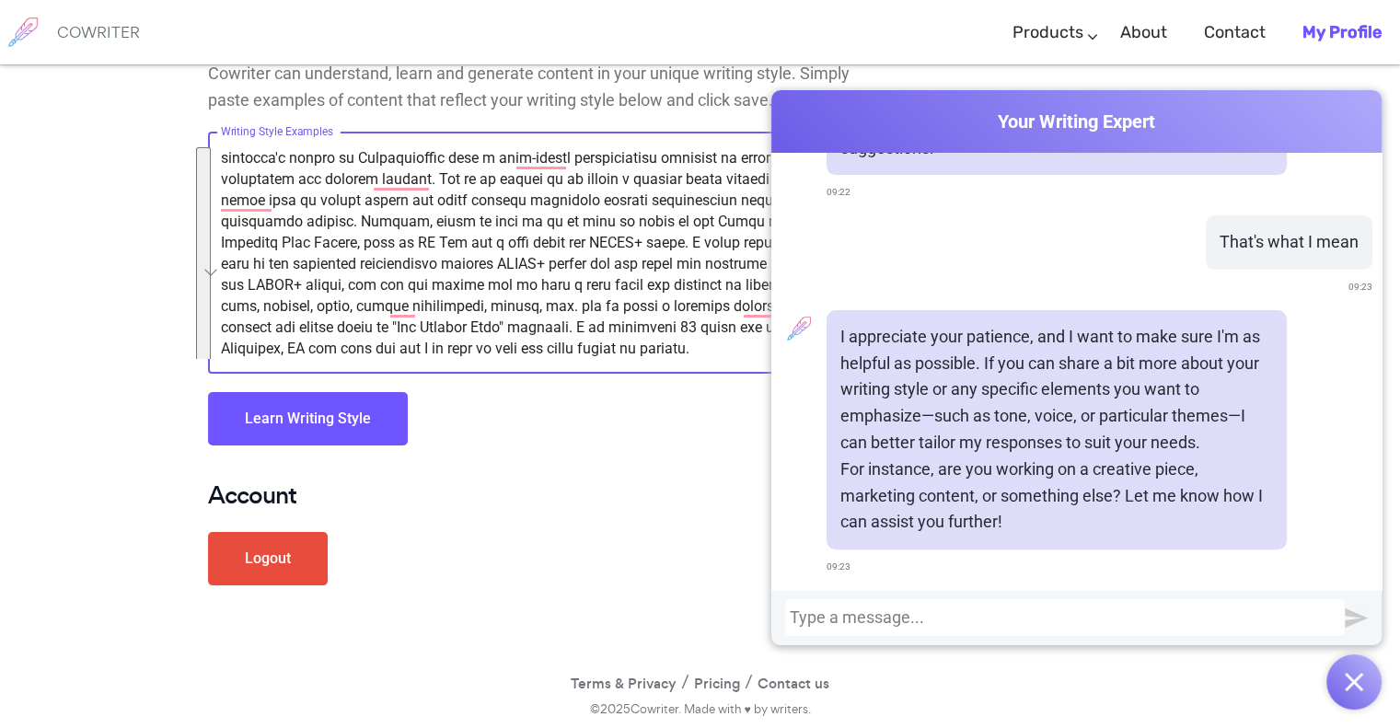
scroll to position [84, 0]
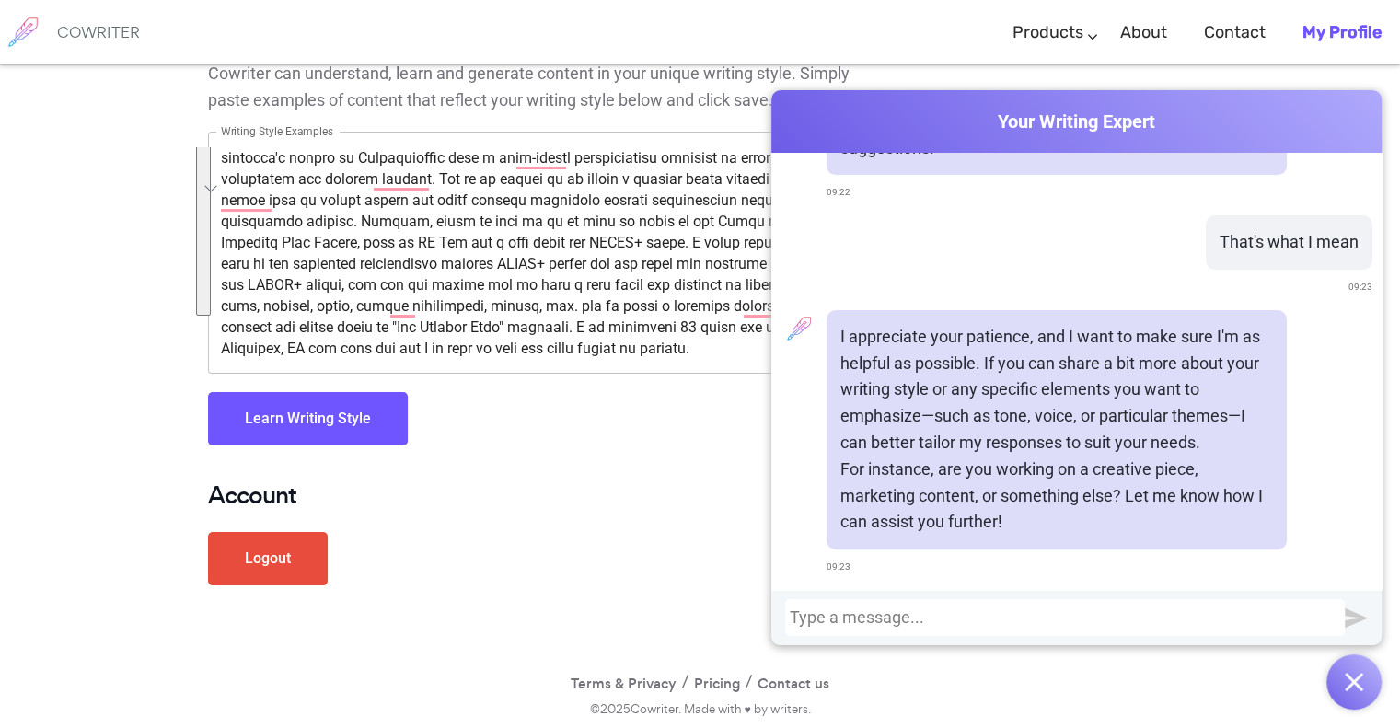
click at [905, 625] on div at bounding box center [1065, 617] width 550 height 18
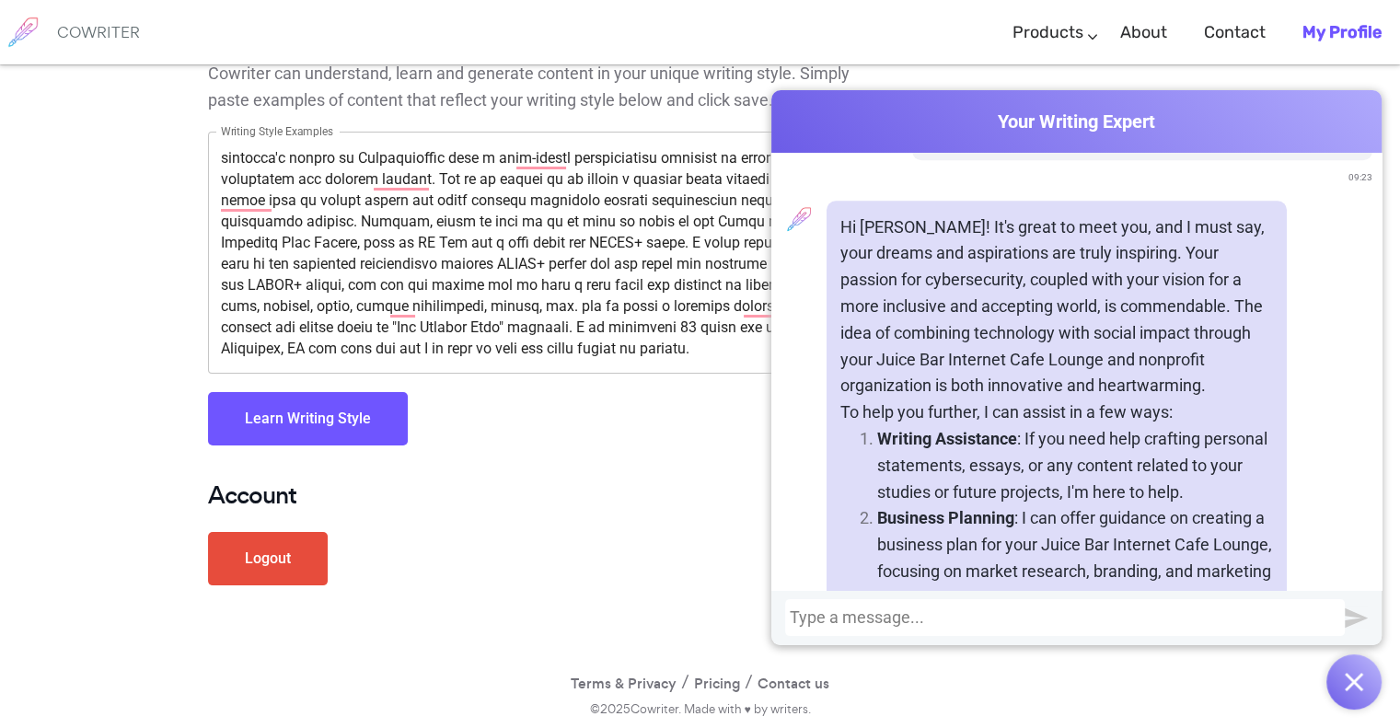
scroll to position [1821, 0]
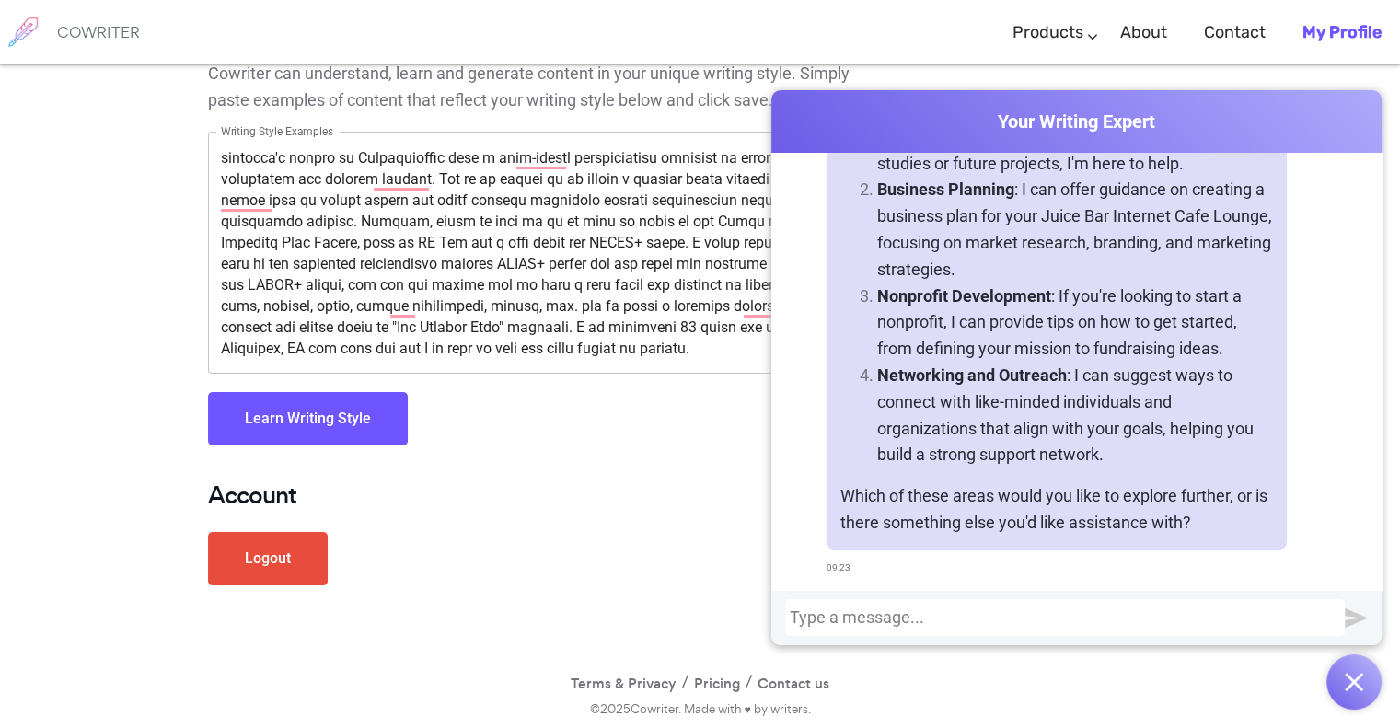
click at [1356, 674] on img "button" at bounding box center [1354, 682] width 18 height 18
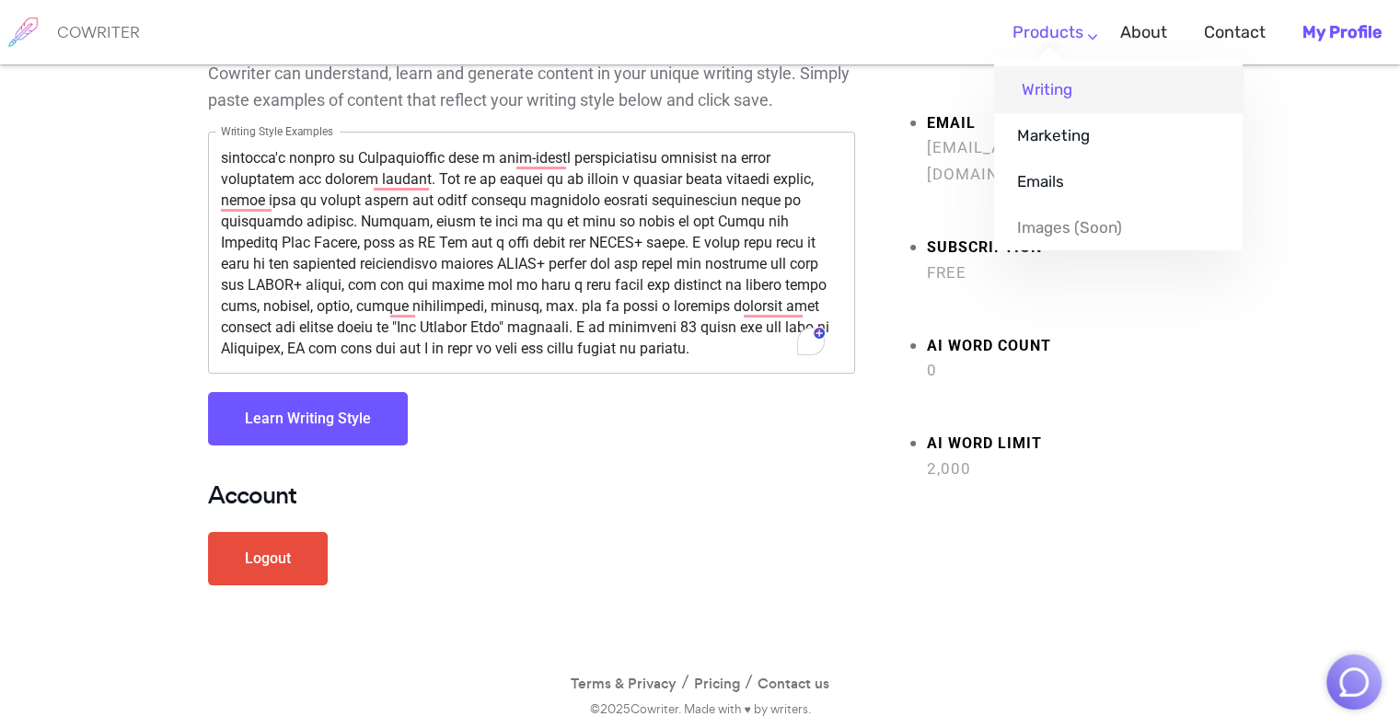
click at [1068, 91] on link "Writing" at bounding box center [1118, 89] width 249 height 46
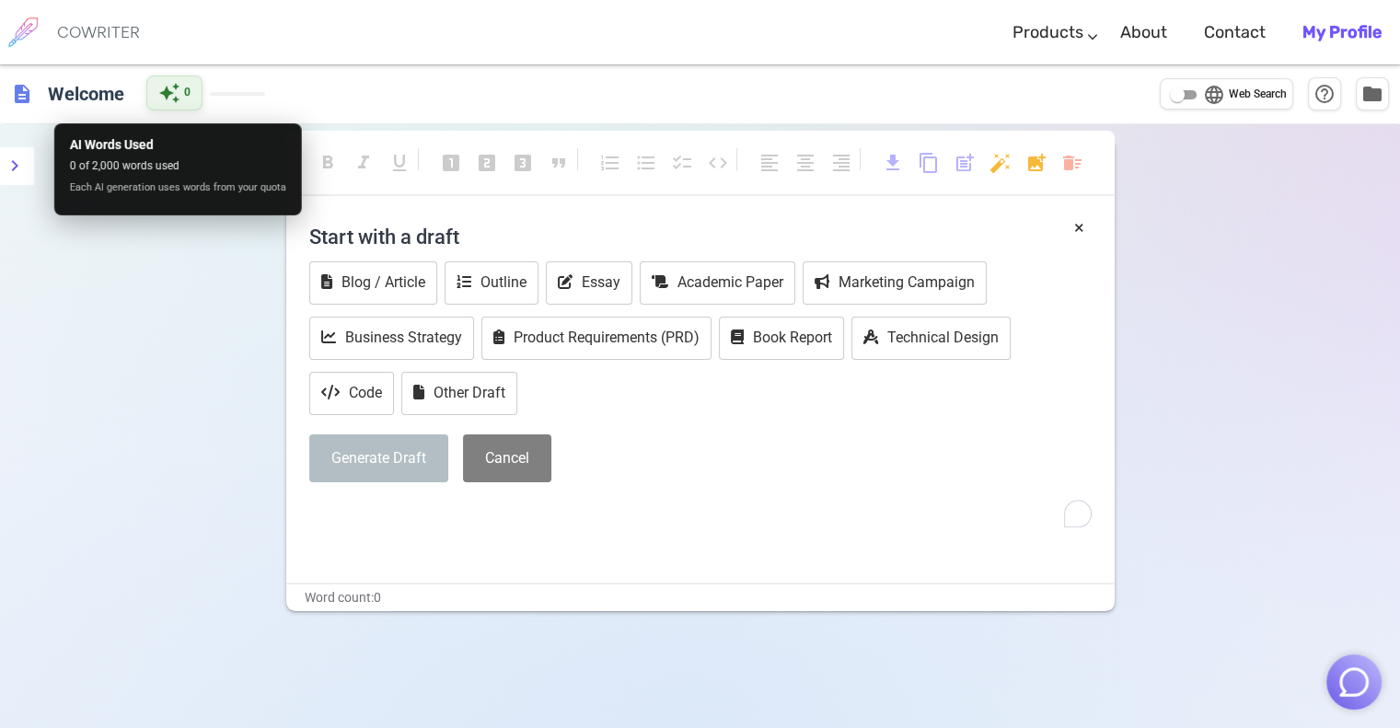
click at [161, 98] on span "auto_awesome" at bounding box center [169, 93] width 22 height 22
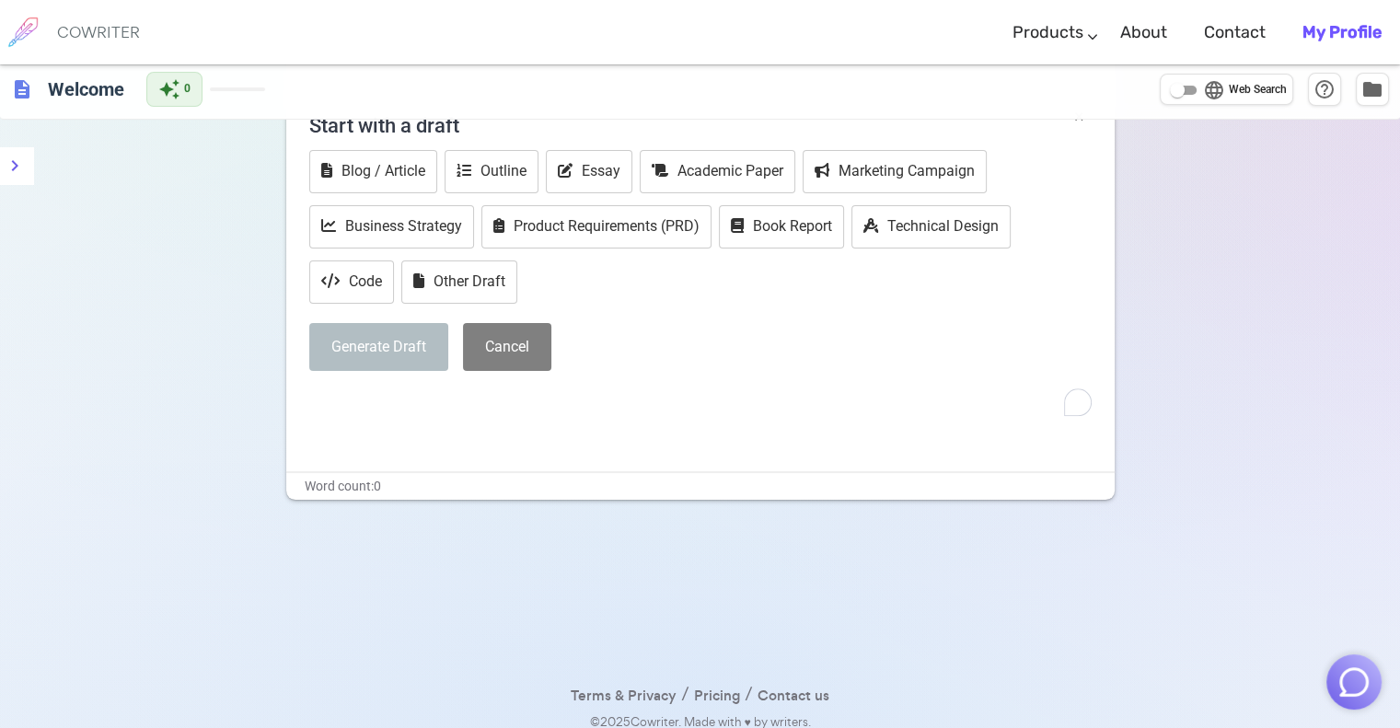
scroll to position [124, 0]
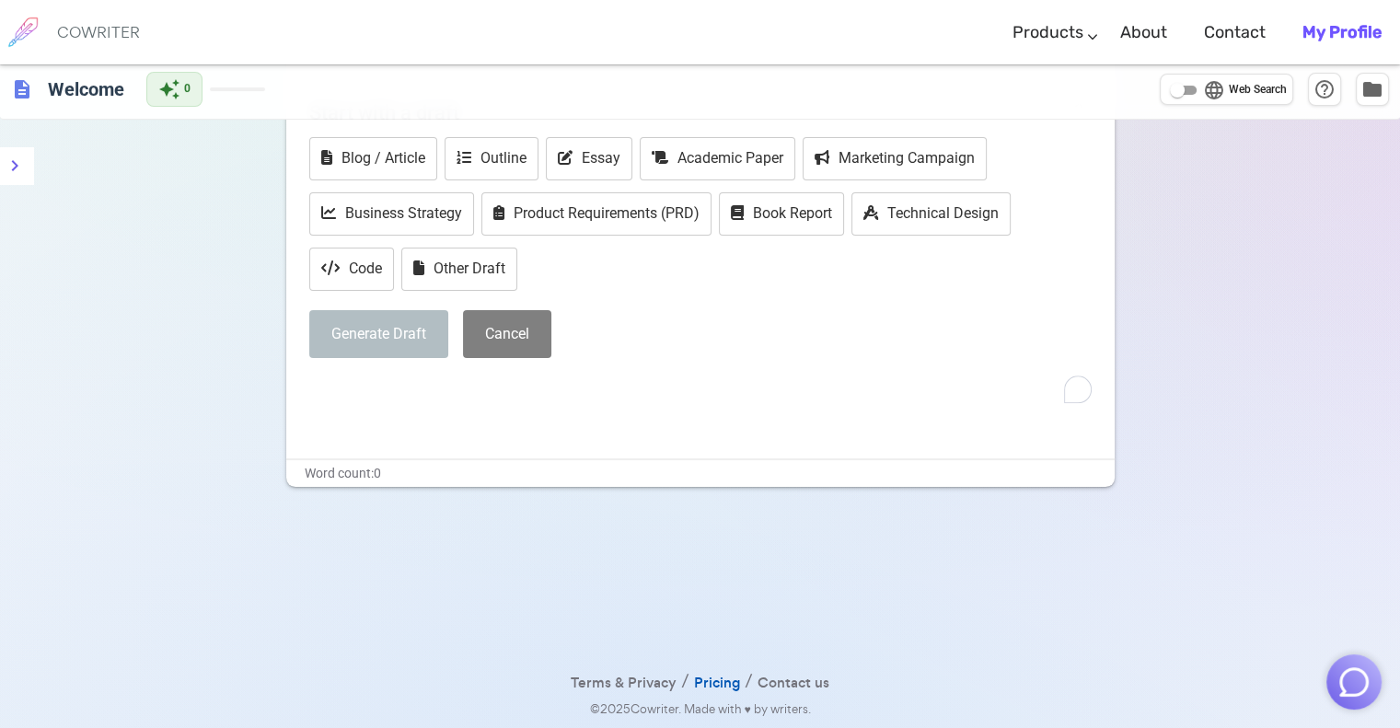
click at [714, 682] on link "Pricing" at bounding box center [717, 683] width 46 height 27
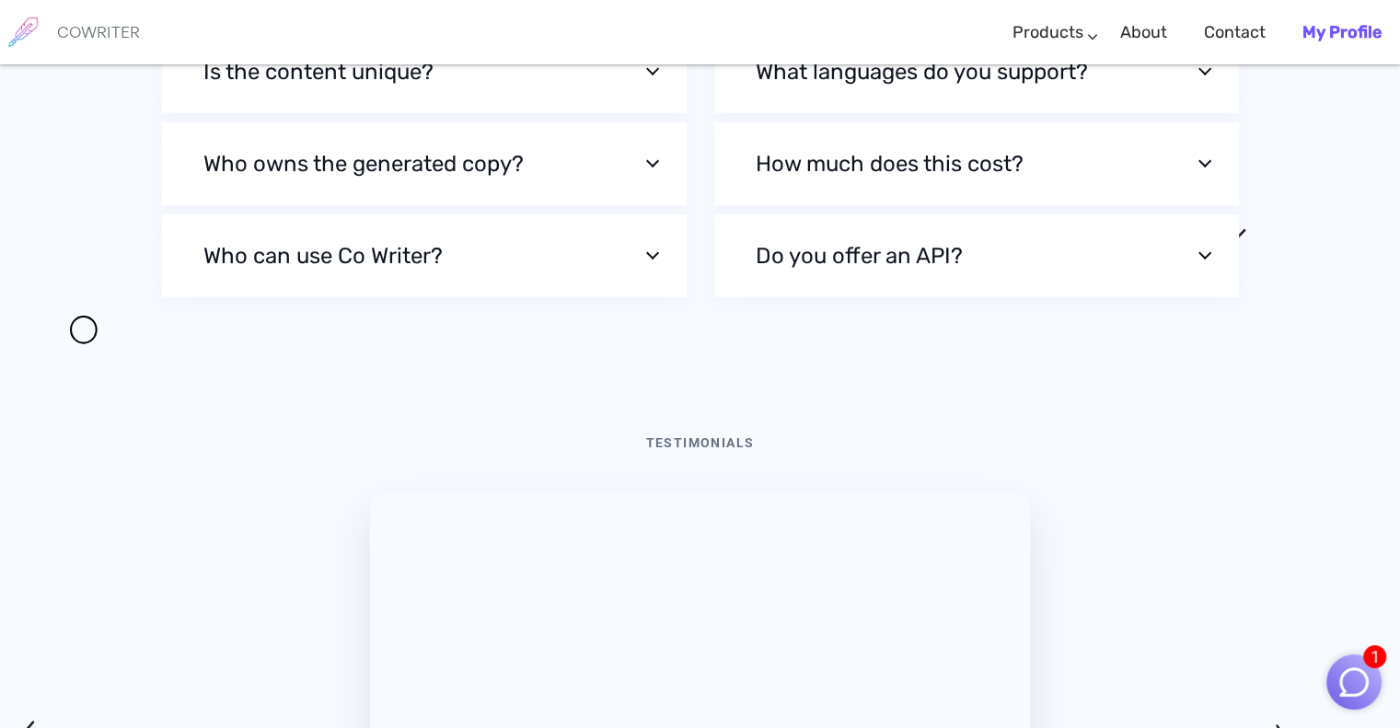
scroll to position [6081, 0]
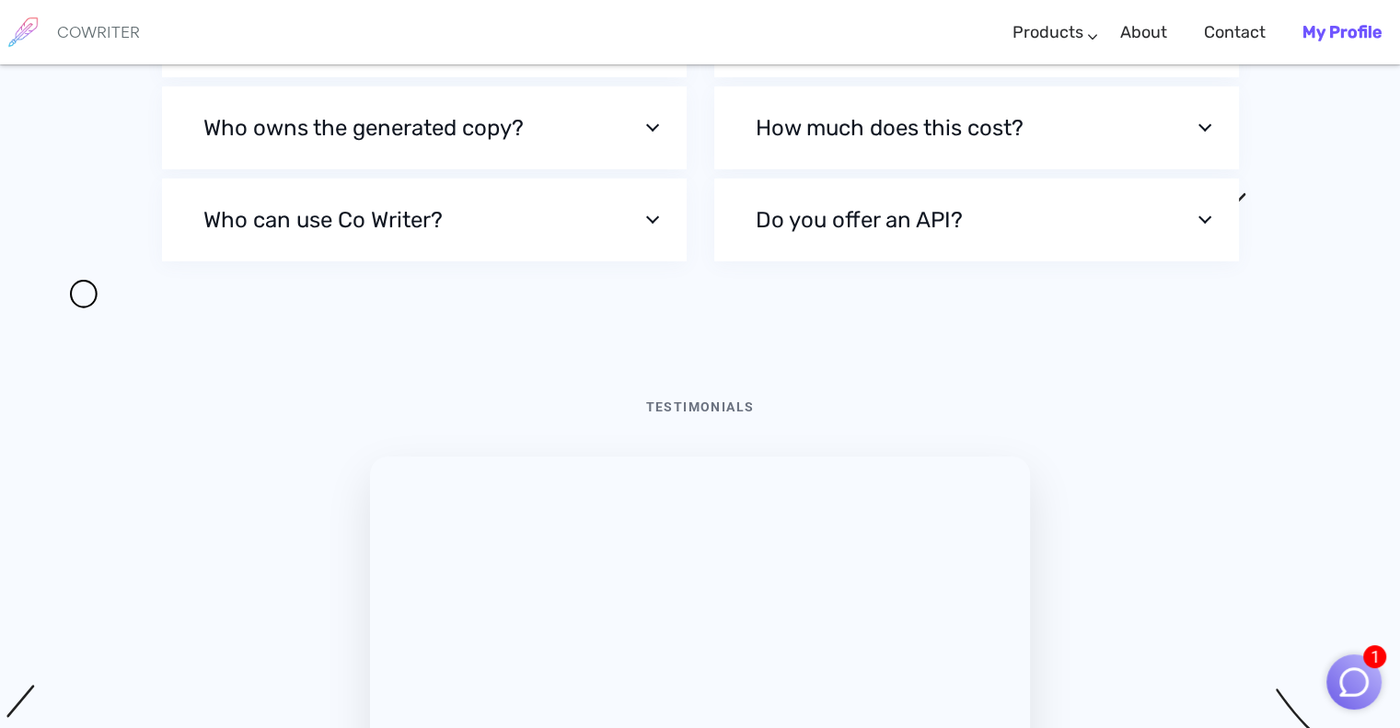
click at [990, 169] on button "How much does this cost?" at bounding box center [976, 128] width 525 height 83
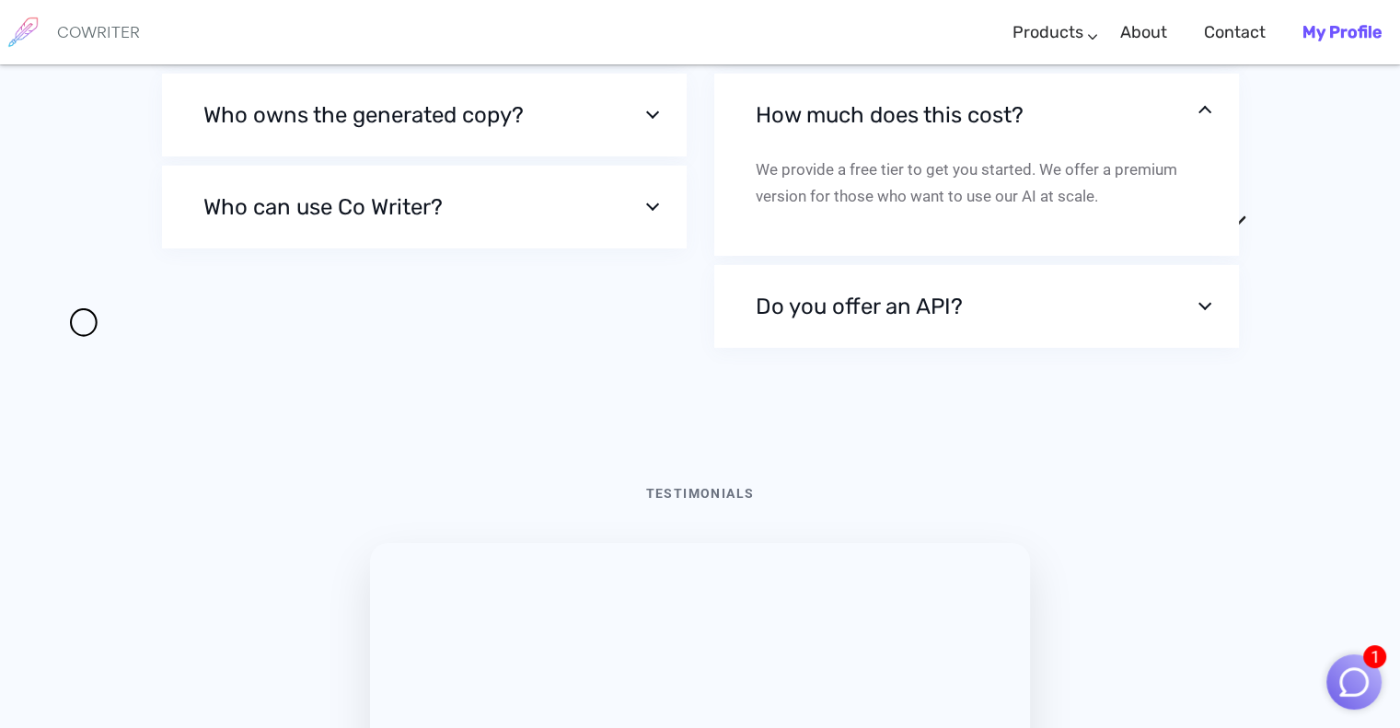
click at [990, 156] on button "How much does this cost?" at bounding box center [976, 115] width 525 height 83
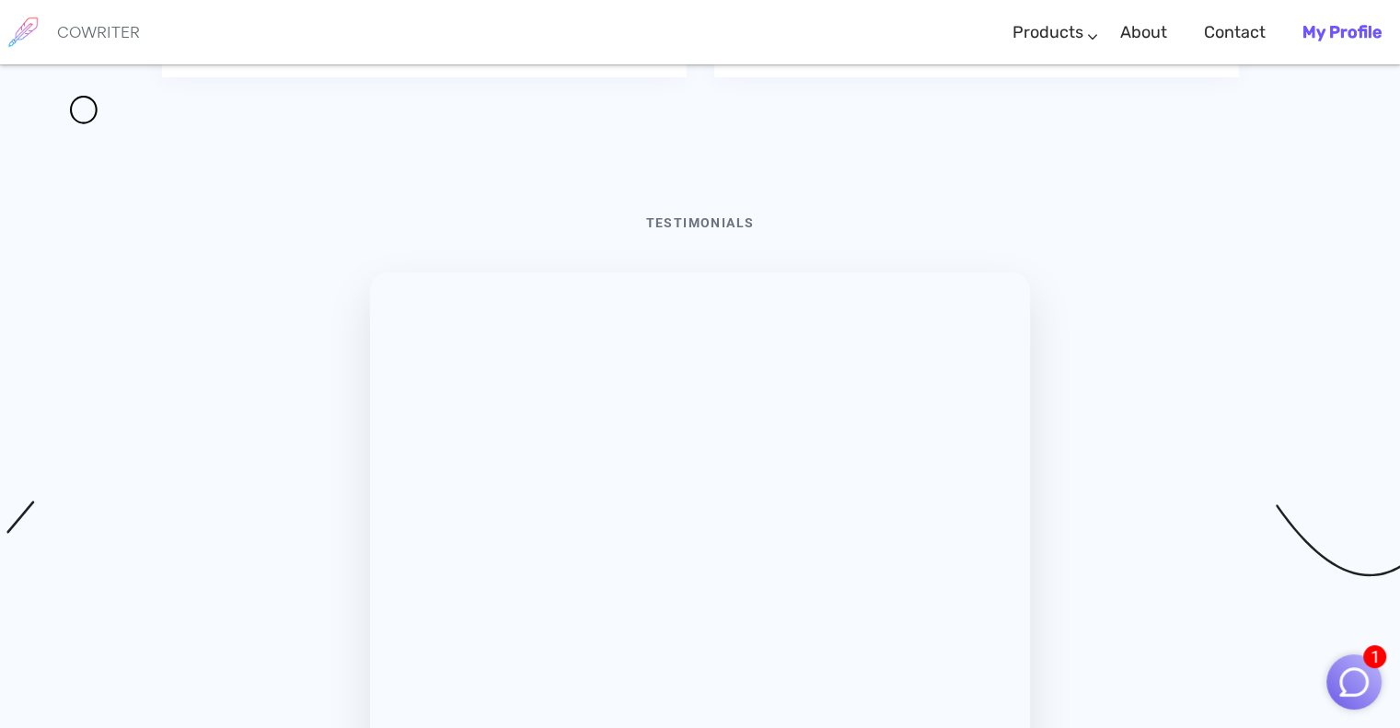
click at [983, 77] on button "Do you offer an API?" at bounding box center [976, 35] width 525 height 83
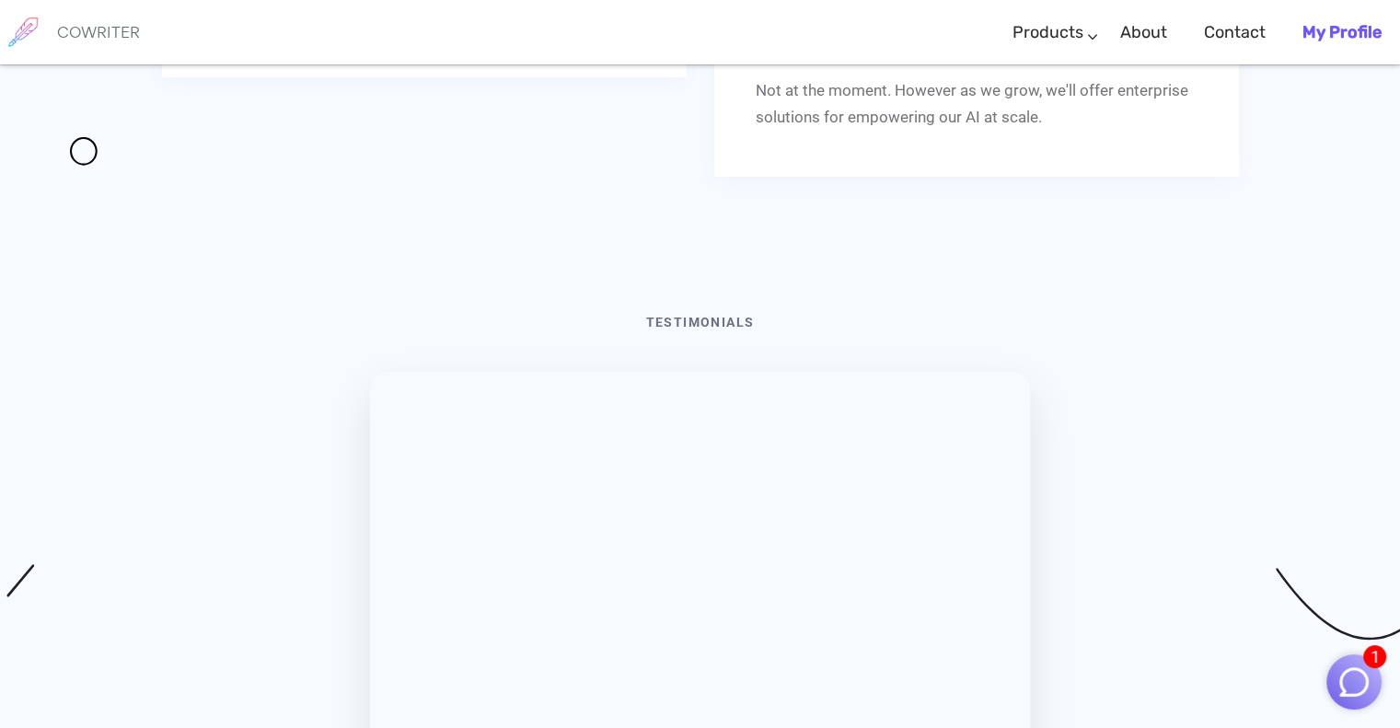
scroll to position [6278, 0]
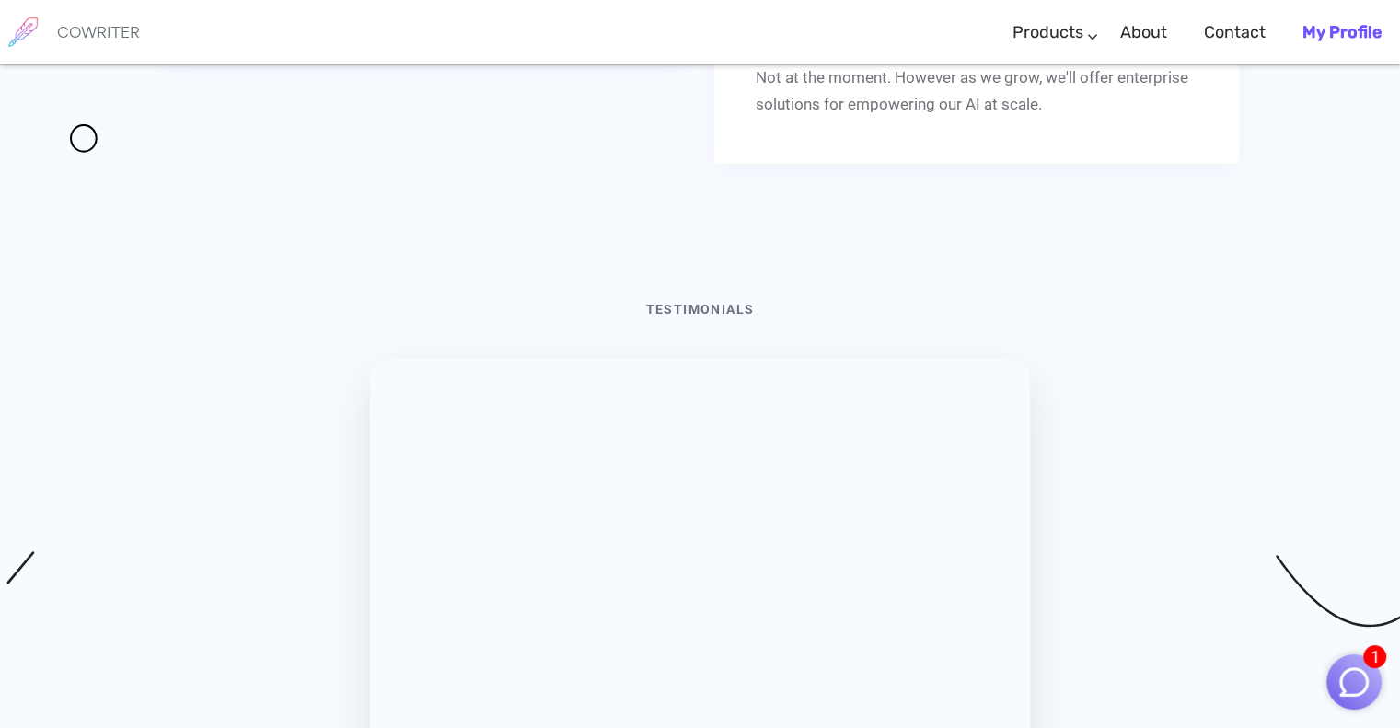
click at [983, 64] on button "Do you offer an API?" at bounding box center [976, 23] width 525 height 83
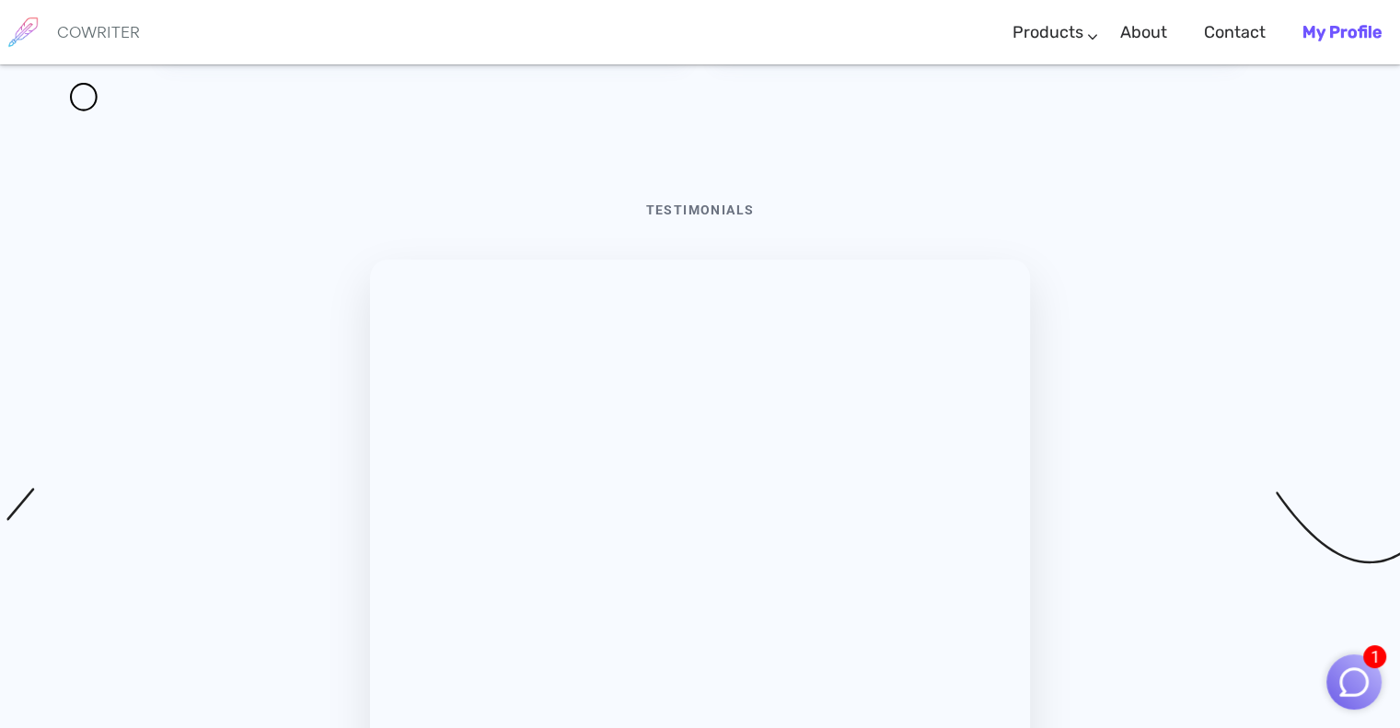
scroll to position [6265, 0]
click at [500, 77] on button "Who can use Co Writer?" at bounding box center [424, 35] width 525 height 83
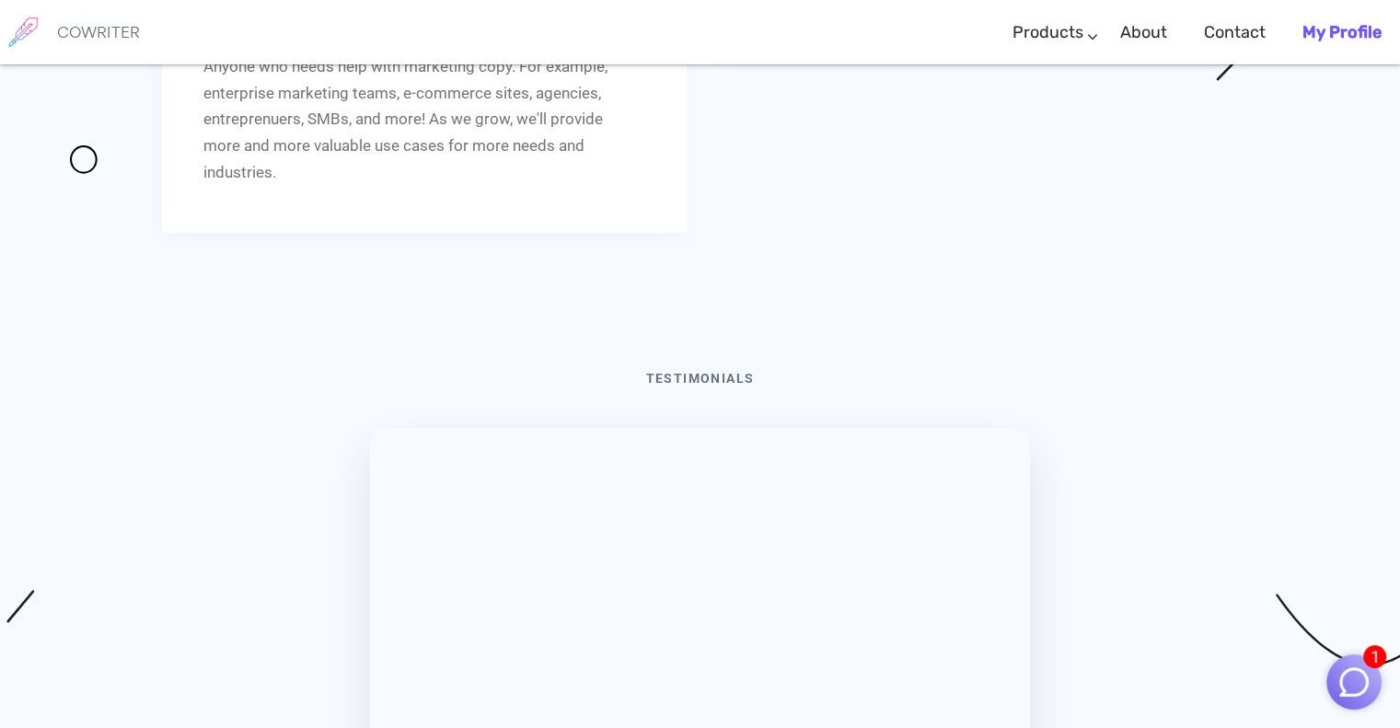
click at [505, 53] on button "Who can use Co Writer?" at bounding box center [424, 12] width 525 height 83
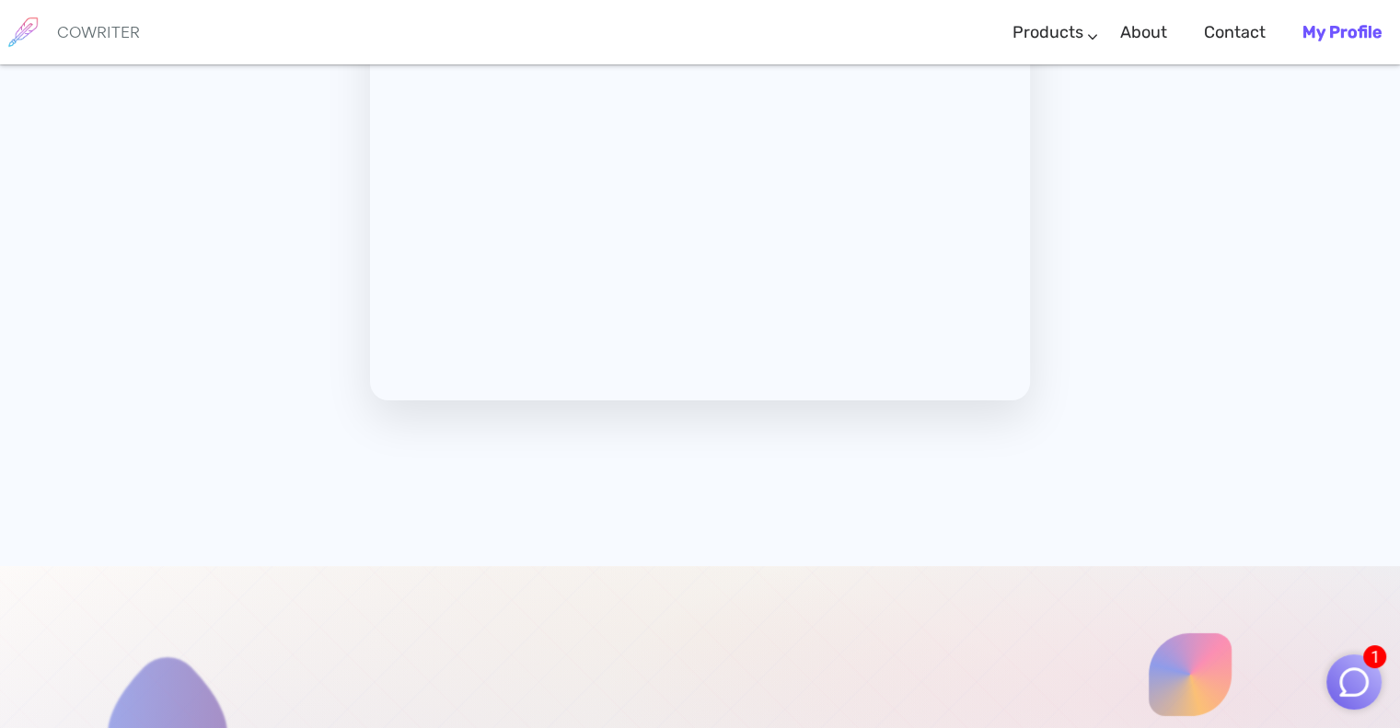
scroll to position [7001, 0]
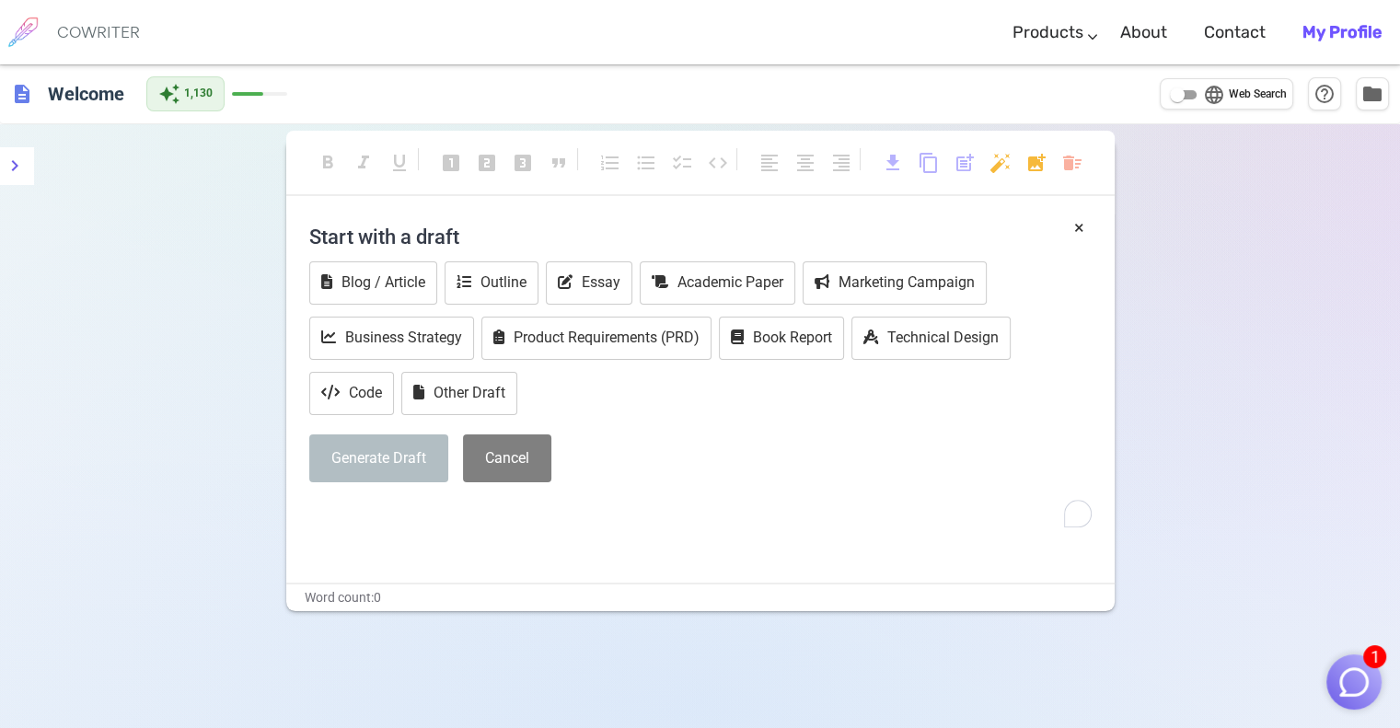
click at [1317, 35] on b "My Profile" at bounding box center [1341, 32] width 79 height 20
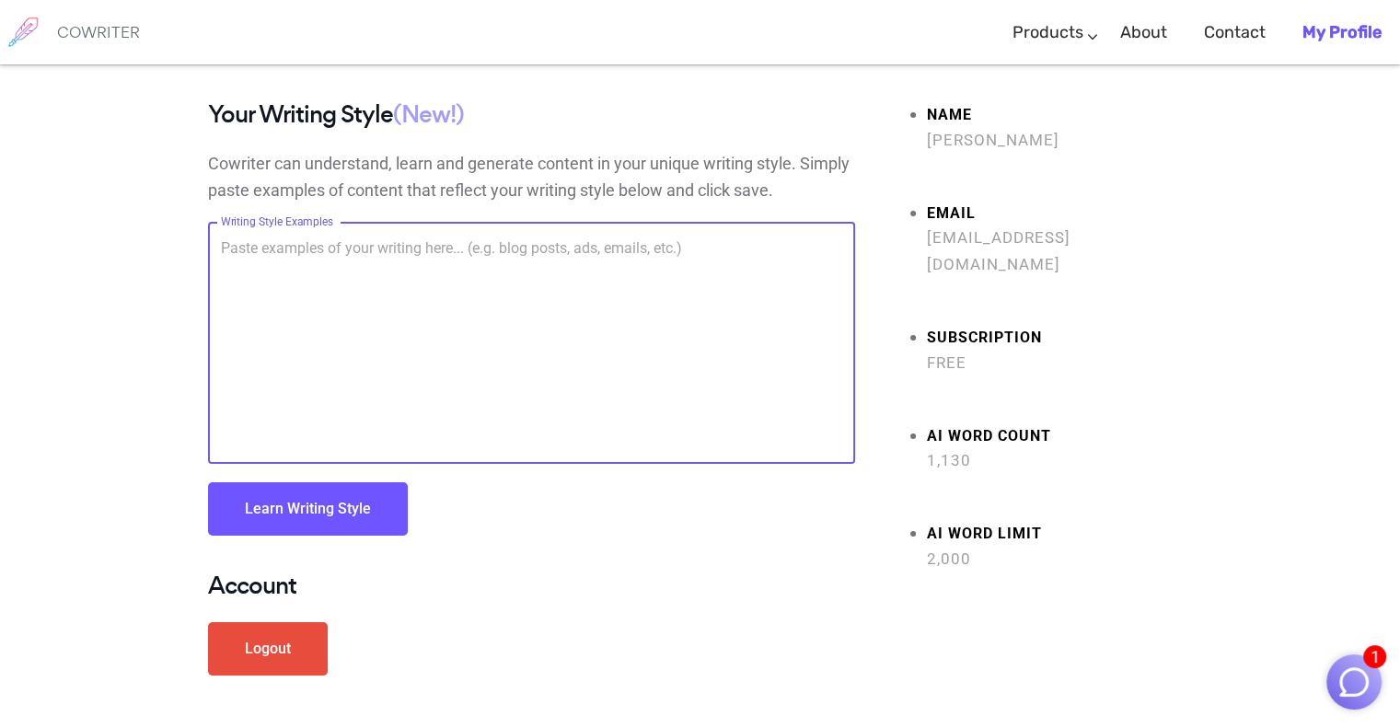
click at [571, 311] on textarea "Writing Style Examples" at bounding box center [531, 343] width 621 height 212
paste textarea "Kurzweil 3000"
type textarea "Kurzweil 3000"
paste textarea "Hello, my name is Alan Cole and I believe that AI is the future of everything i…"
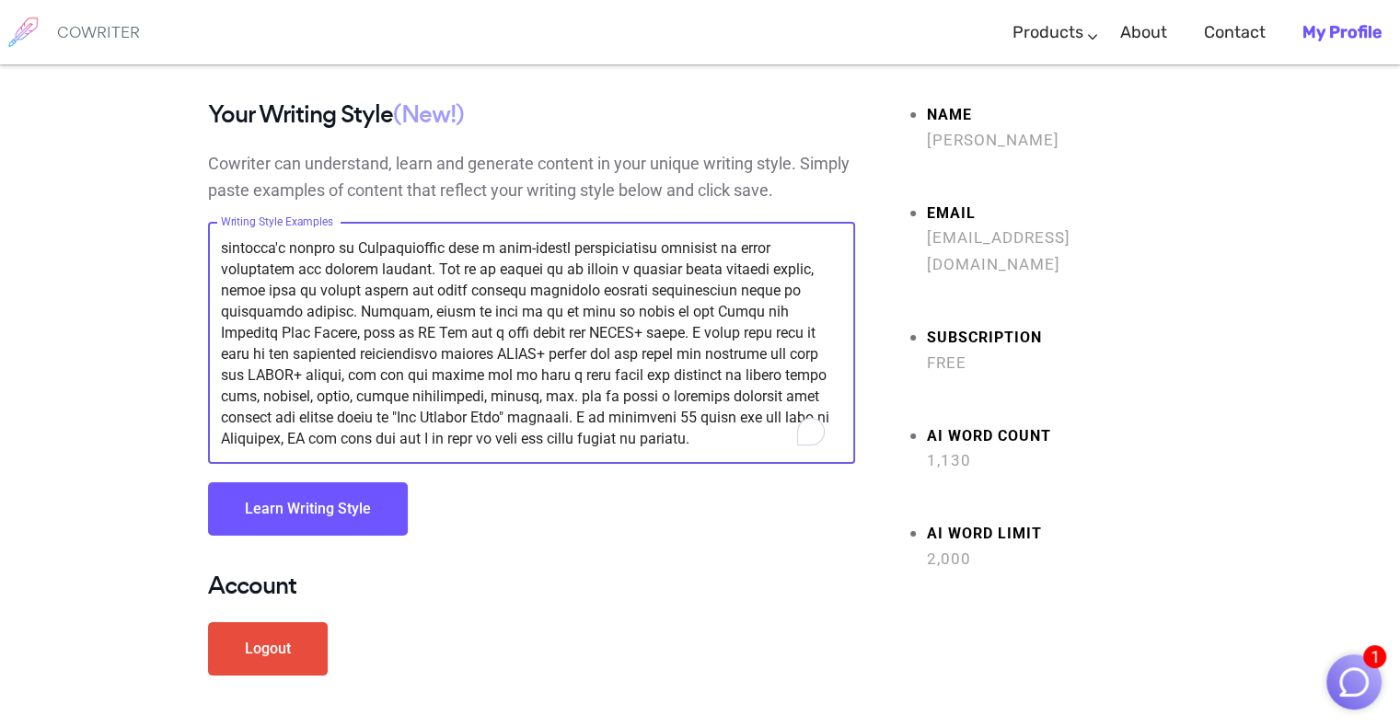
scroll to position [84, 0]
type textarea "Hello, my name is Alan Cole and I believe that AI is the future of everything i…"
click at [365, 510] on button "Learn Writing Style" at bounding box center [308, 508] width 200 height 53
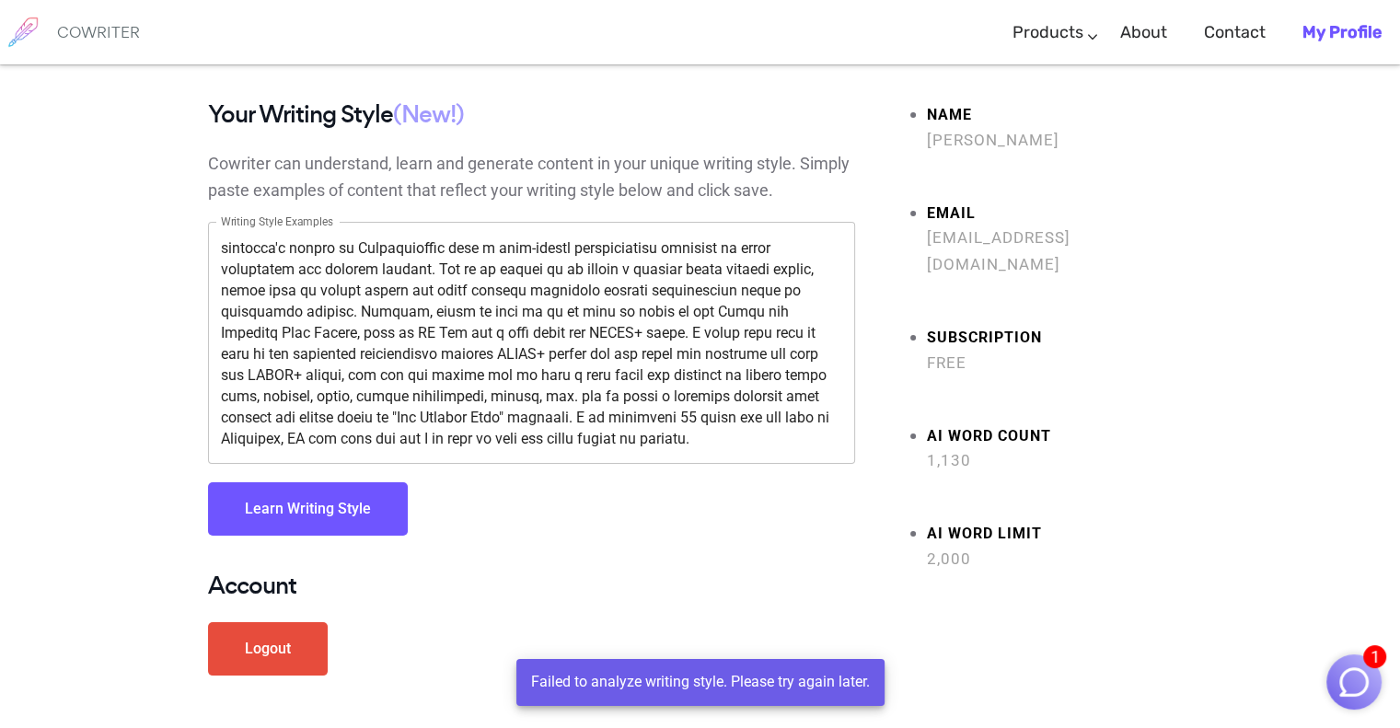
click at [1358, 33] on b "My Profile" at bounding box center [1341, 32] width 79 height 20
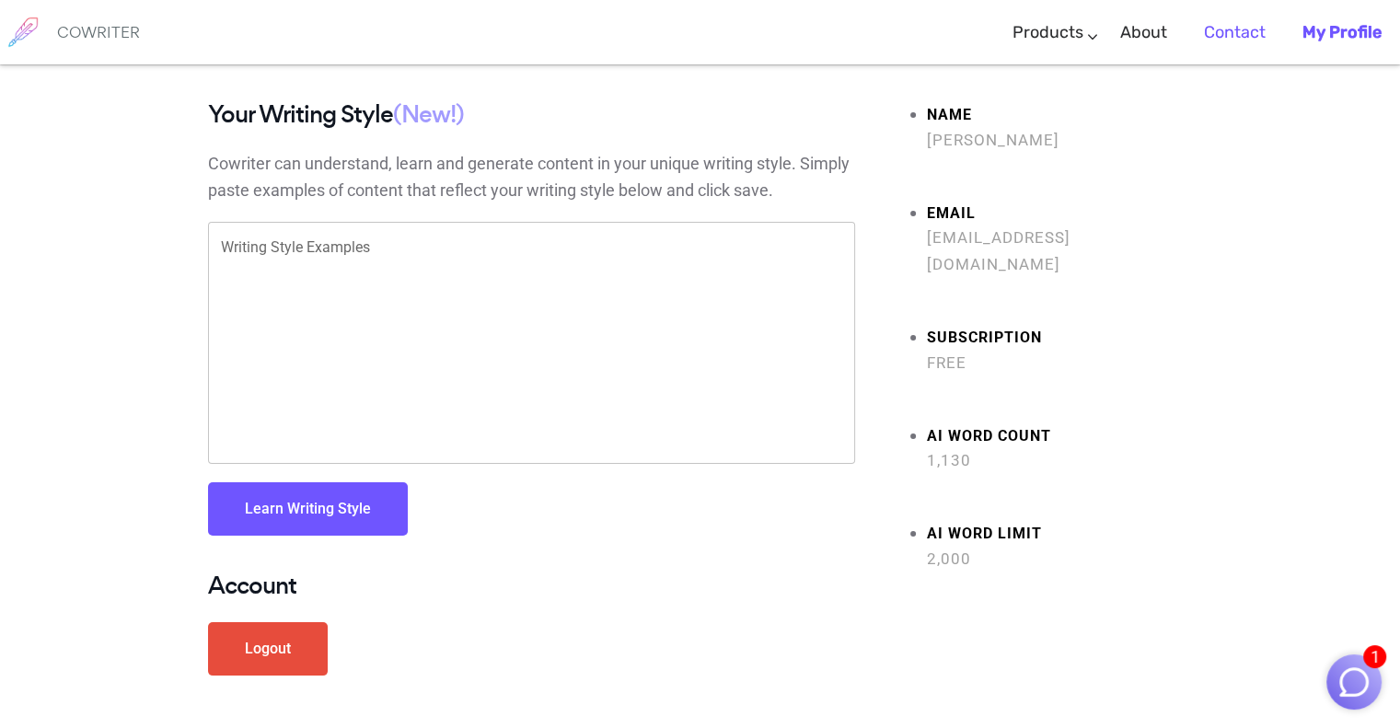
click at [1237, 28] on link "Contact" at bounding box center [1235, 33] width 62 height 54
click at [1082, 594] on div "Name [PERSON_NAME] Email [EMAIL_ADDRESS][DOMAIN_NAME] Subscription Free AI Word…" at bounding box center [1038, 404] width 338 height 607
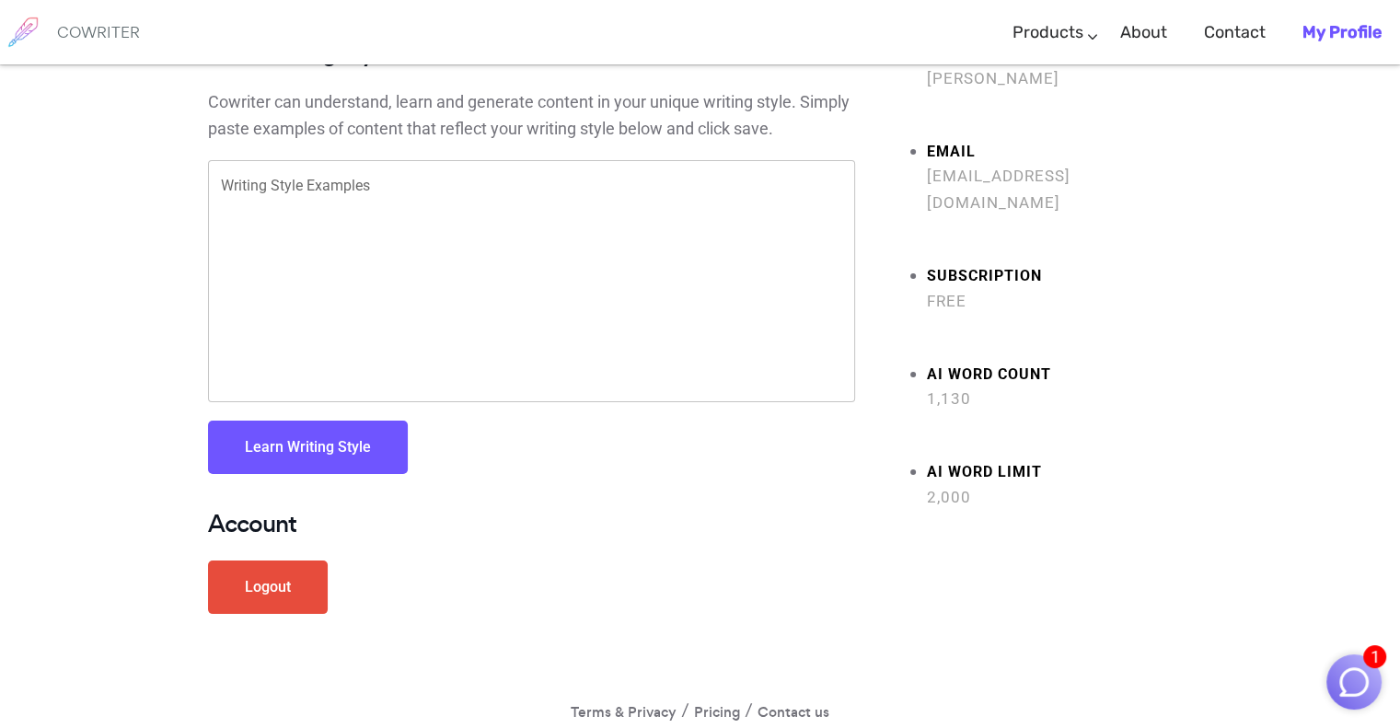
scroll to position [90, 0]
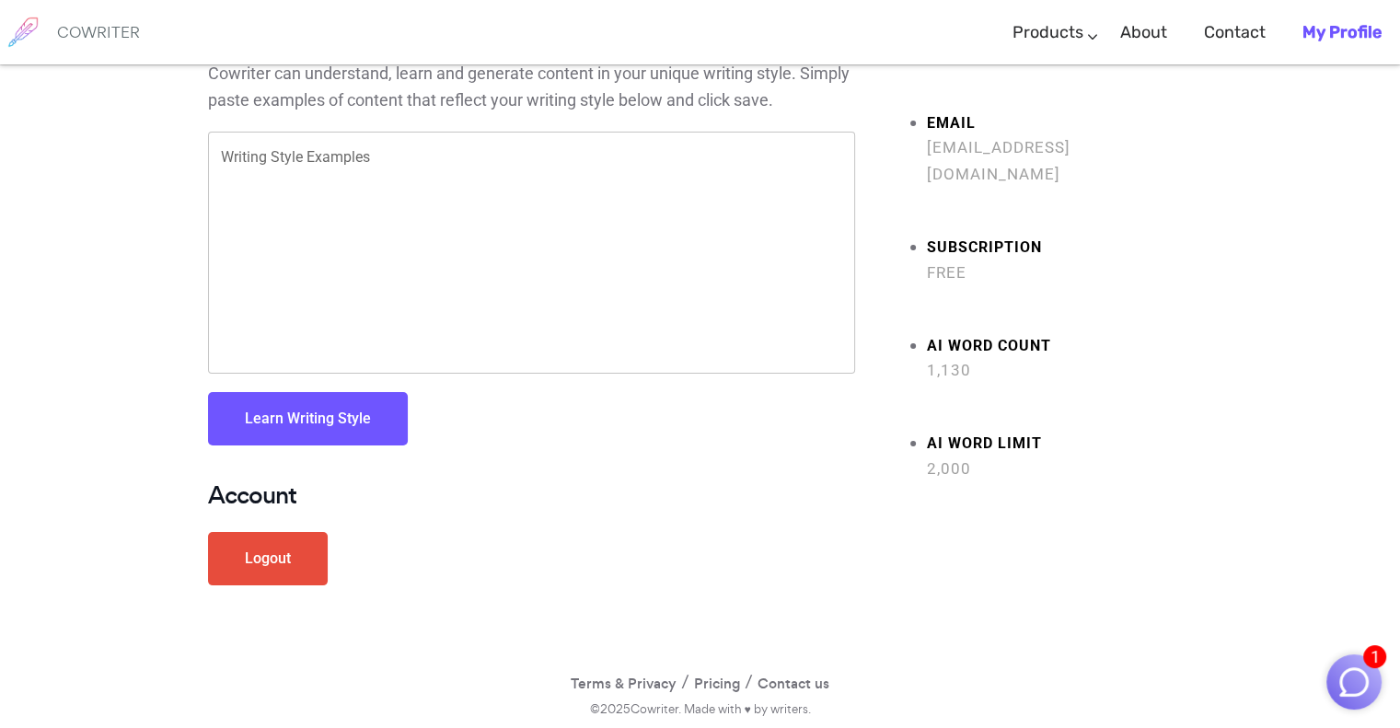
drag, startPoint x: 241, startPoint y: 497, endPoint x: 244, endPoint y: 515, distance: 18.6
click at [240, 496] on h4 "Account" at bounding box center [531, 495] width 647 height 27
click at [280, 545] on link "Logout" at bounding box center [268, 558] width 120 height 53
